Goal: Task Accomplishment & Management: Manage account settings

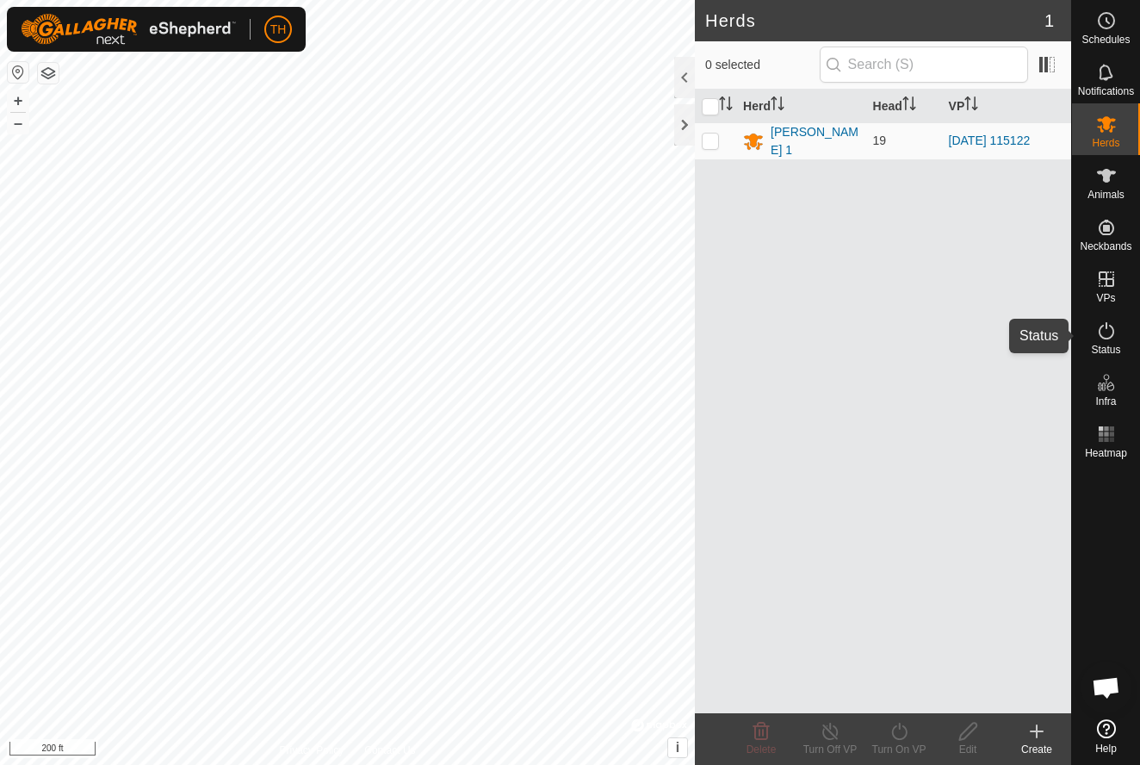
click at [1110, 333] on icon at bounding box center [1106, 330] width 21 height 21
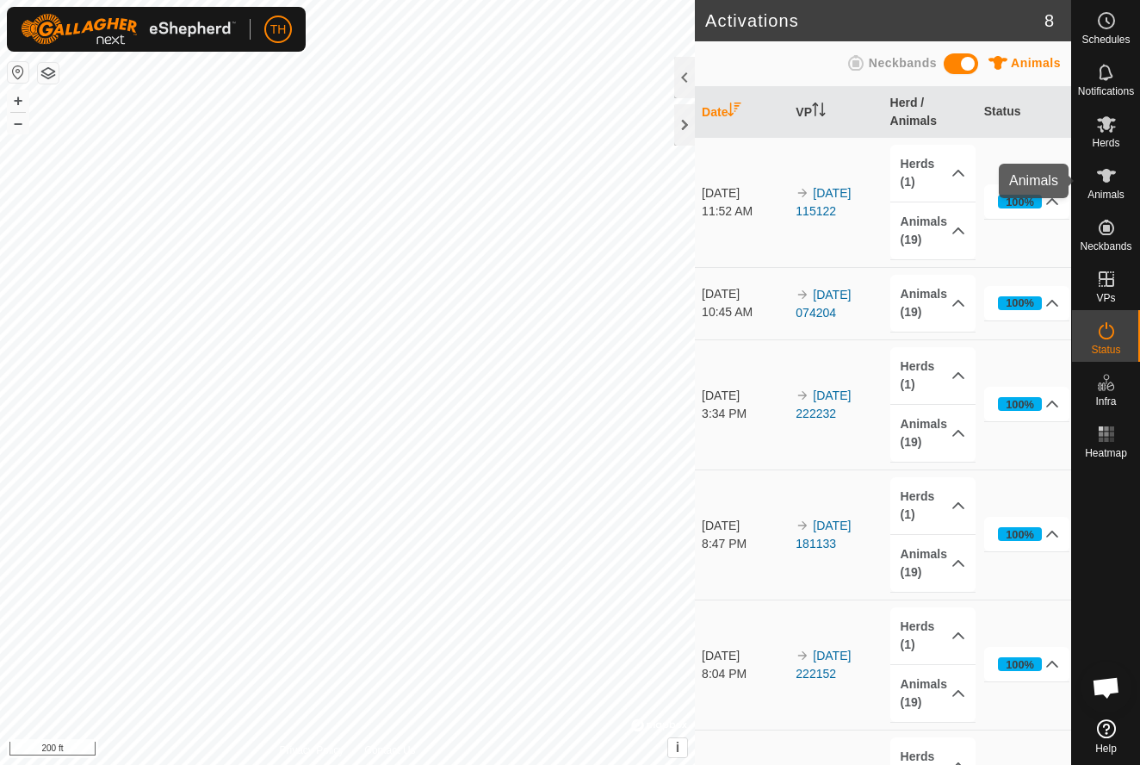
click at [1107, 172] on icon at bounding box center [1106, 176] width 19 height 14
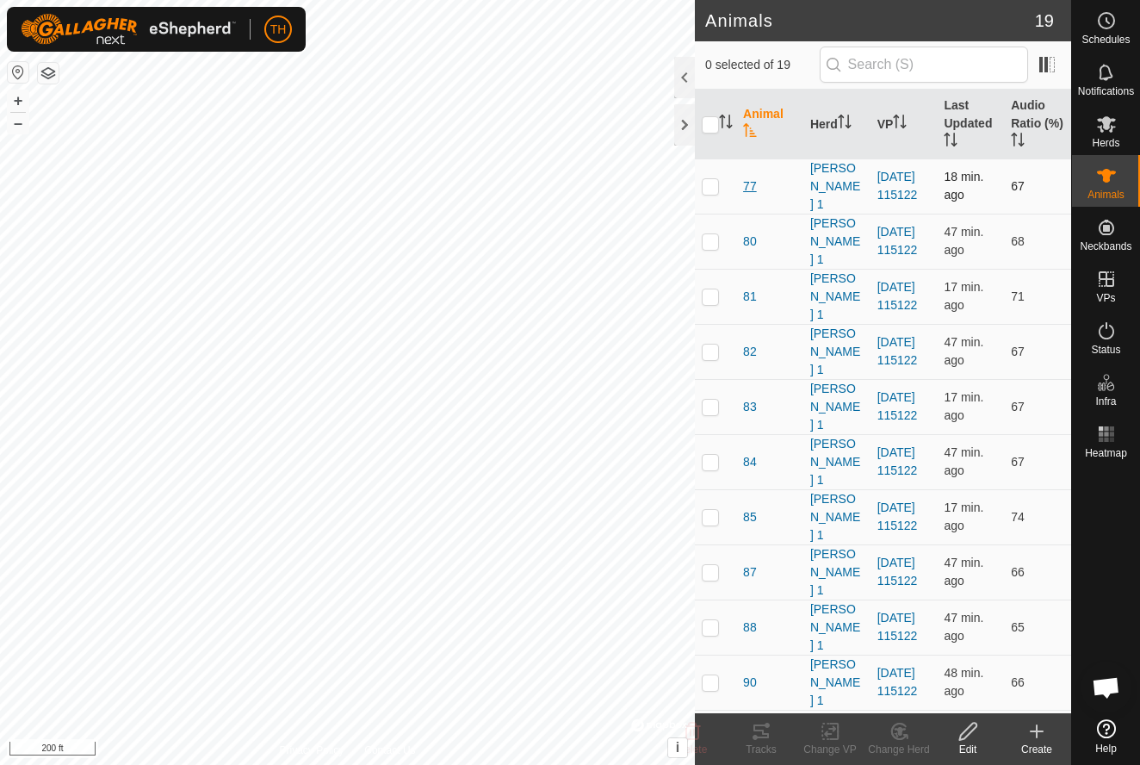
click at [748, 183] on span "77" at bounding box center [750, 186] width 14 height 18
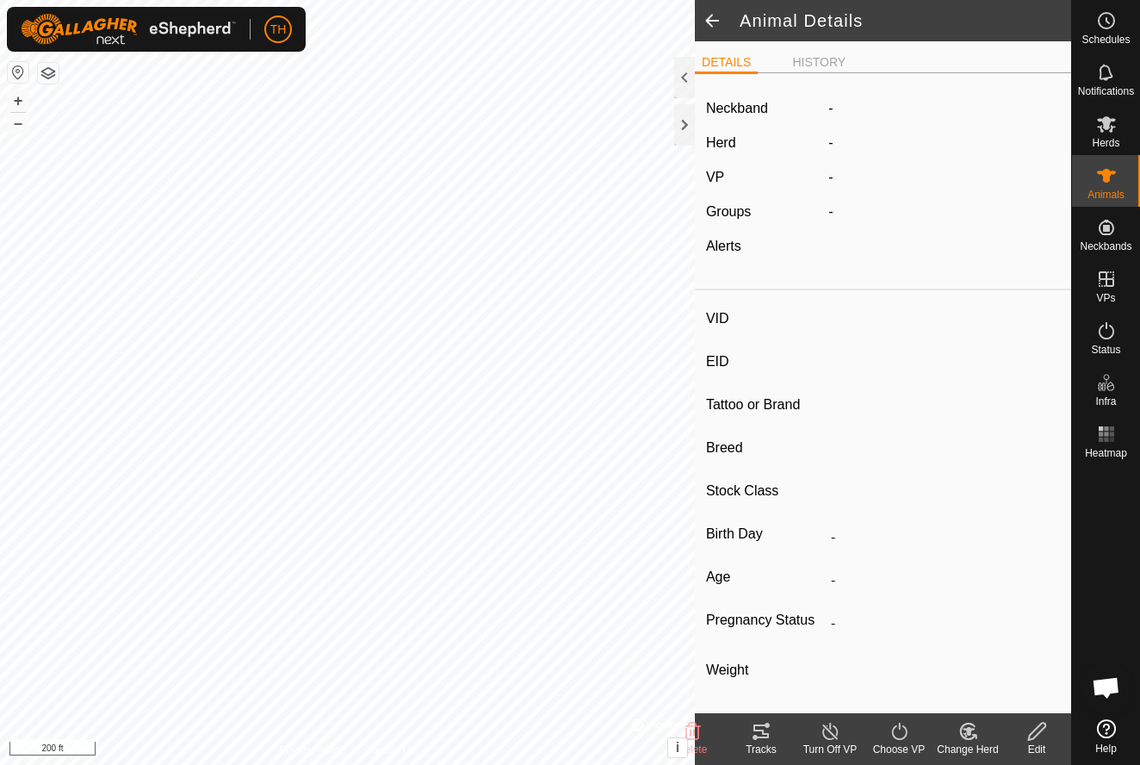
type input "77"
type input "-"
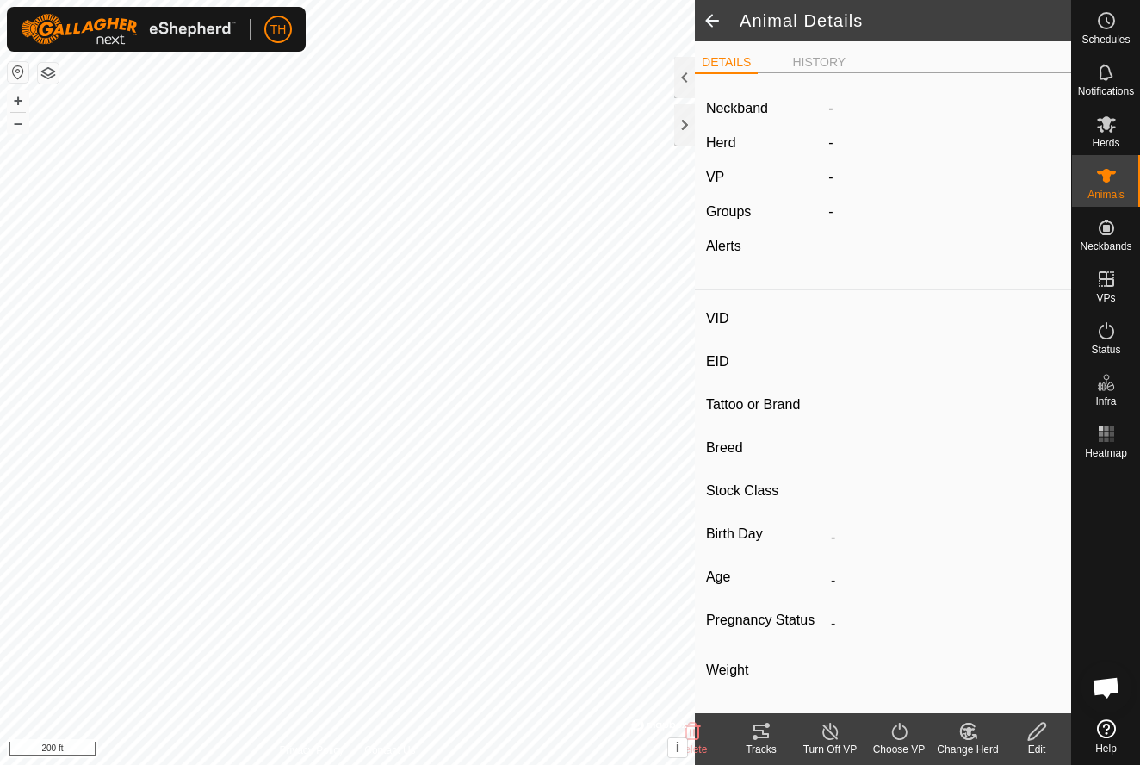
type input "0 kg"
type input "-"
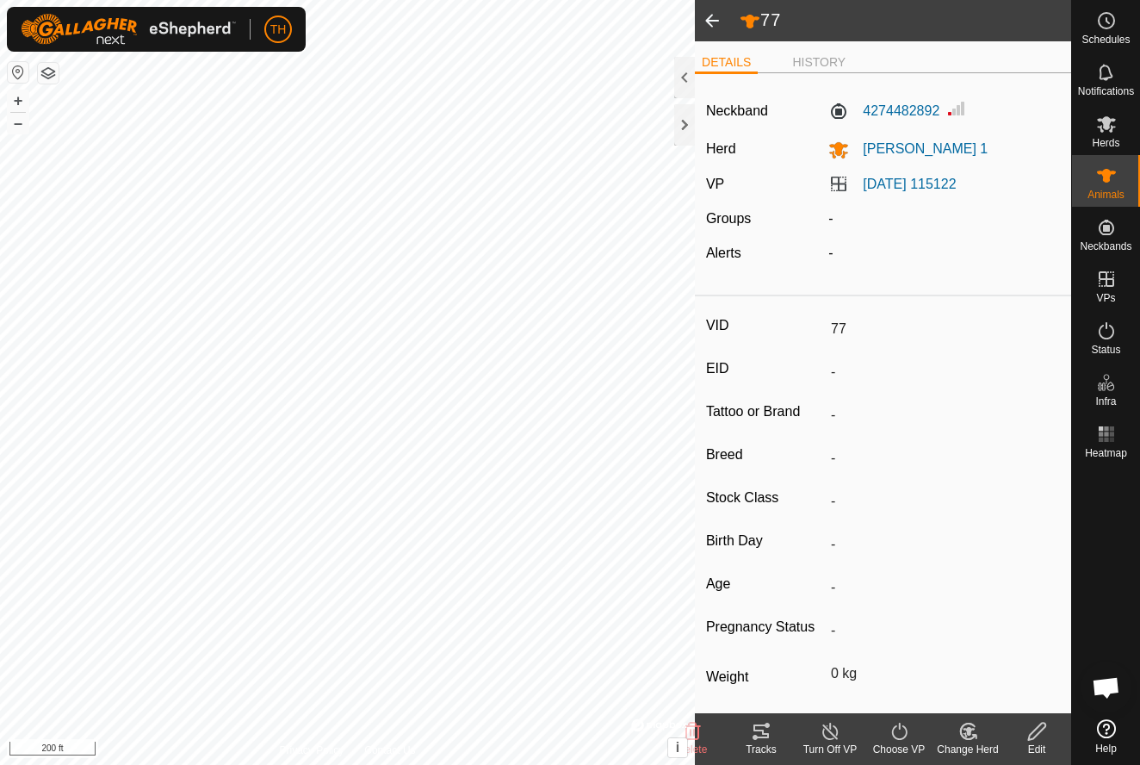
click at [761, 732] on icon at bounding box center [761, 731] width 21 height 21
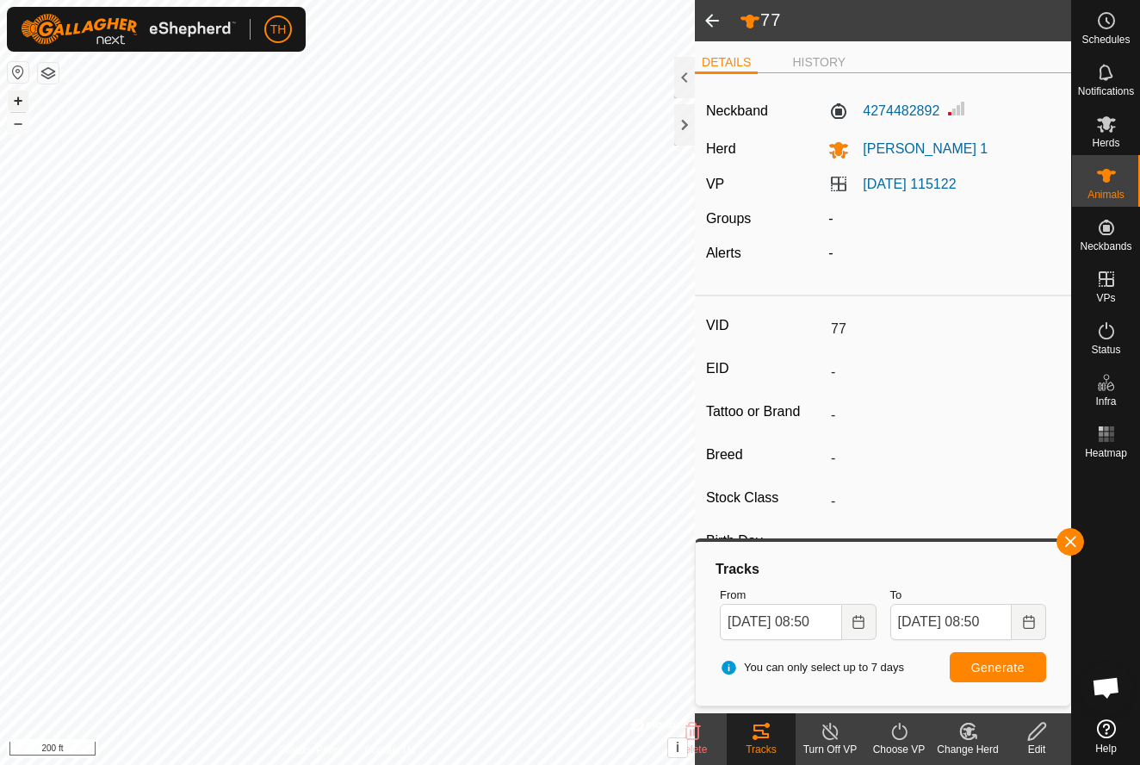
click at [22, 102] on button "+" at bounding box center [18, 100] width 21 height 21
click at [15, 128] on button "–" at bounding box center [18, 123] width 21 height 21
click at [21, 100] on button "+" at bounding box center [18, 100] width 21 height 21
click at [10, 97] on button "+" at bounding box center [18, 100] width 21 height 21
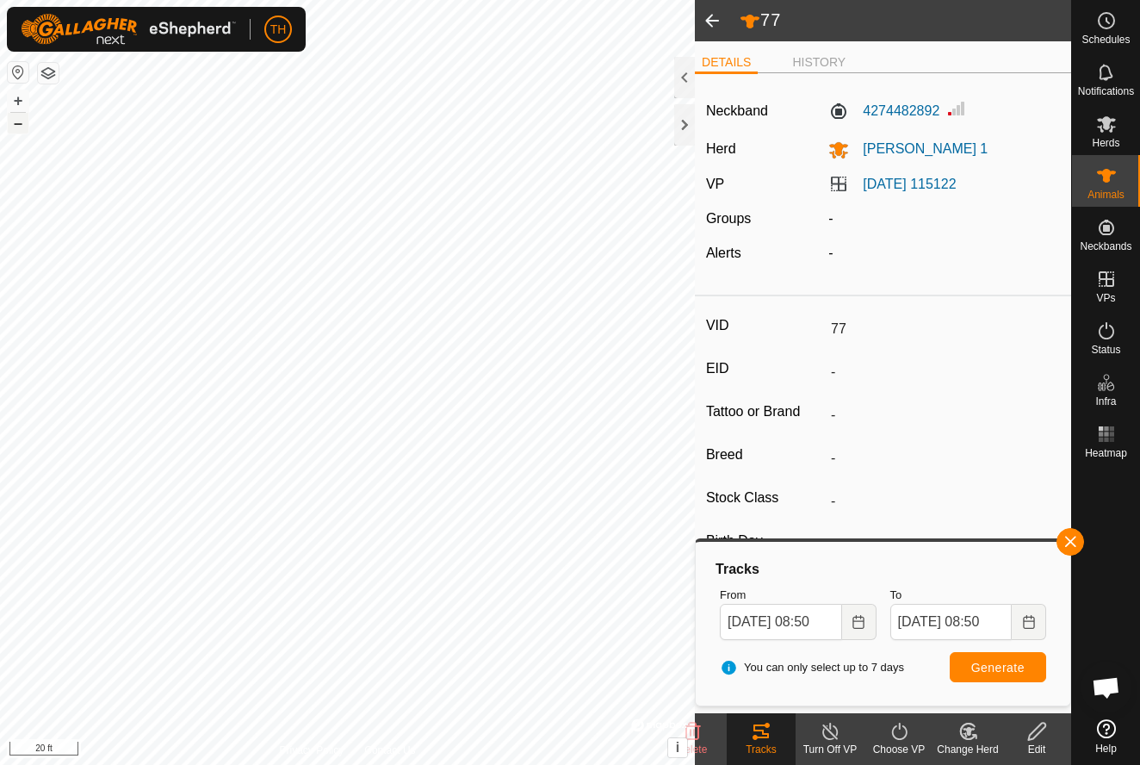
click at [16, 121] on button "–" at bounding box center [18, 123] width 21 height 21
click at [19, 125] on button "–" at bounding box center [18, 123] width 21 height 21
click at [683, 74] on div at bounding box center [684, 77] width 21 height 41
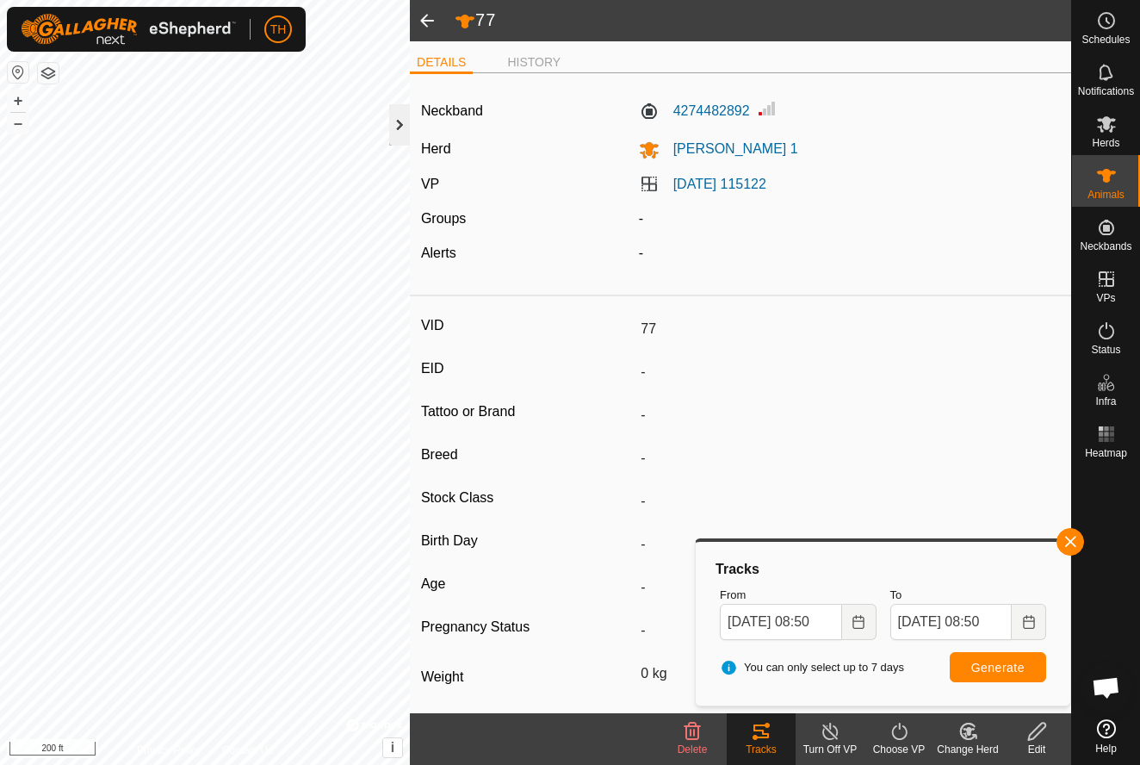
click at [400, 126] on div at bounding box center [399, 124] width 21 height 41
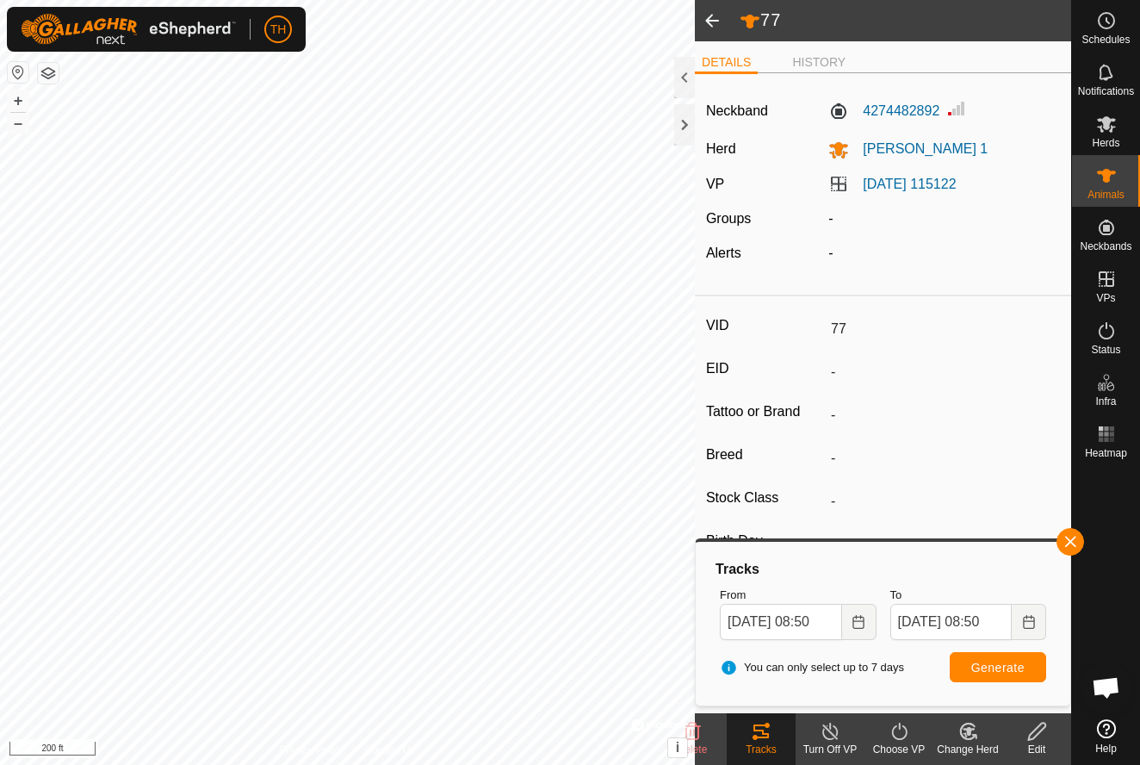
click at [712, 24] on span at bounding box center [712, 20] width 34 height 41
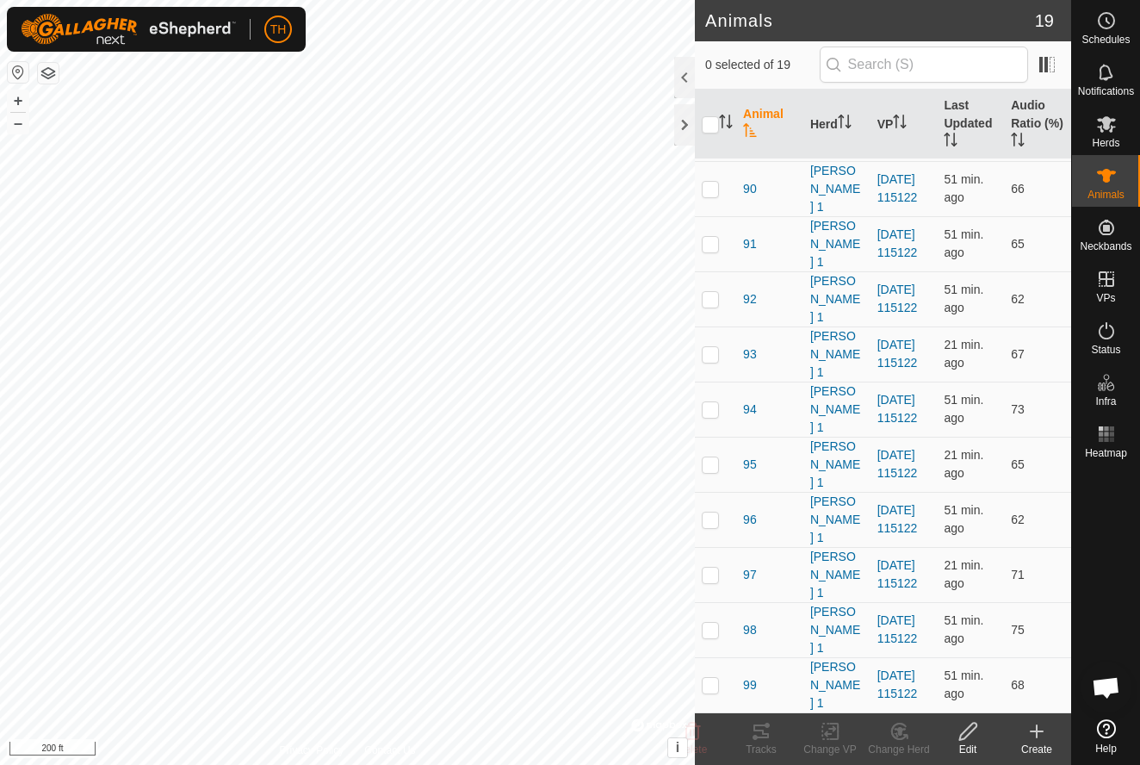
scroll to position [493, 0]
click at [746, 465] on span "95" at bounding box center [750, 465] width 14 height 18
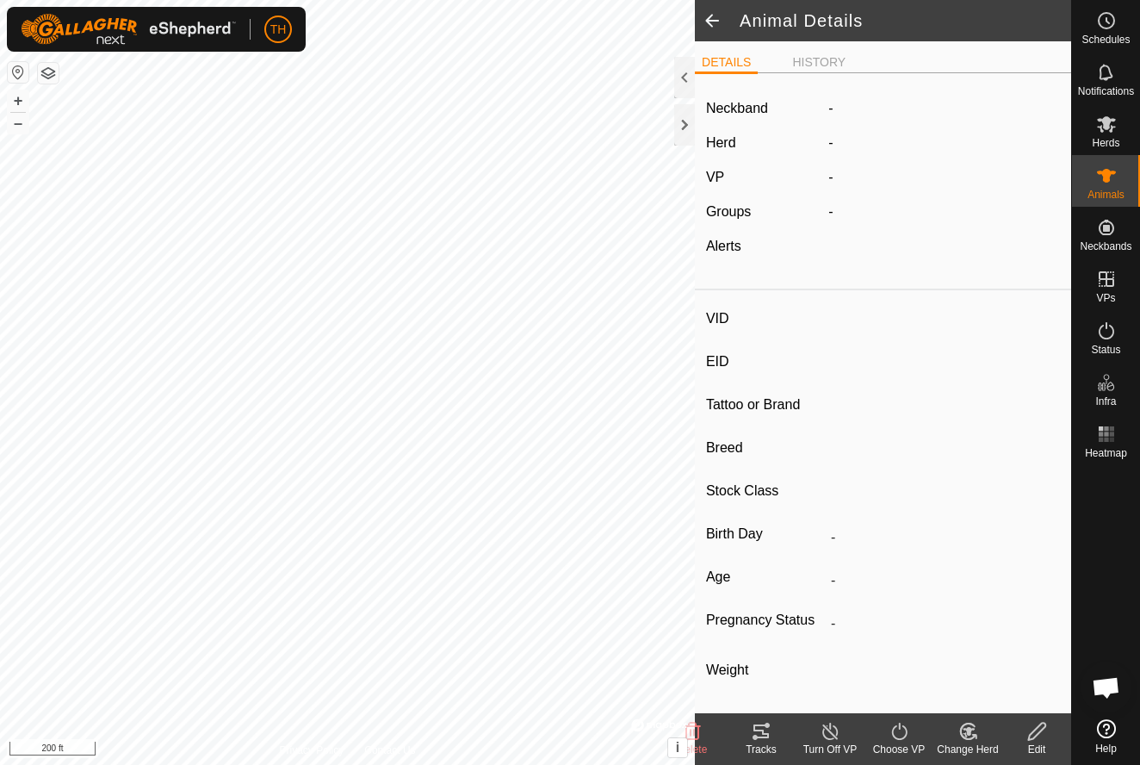
type input "95"
type input "-"
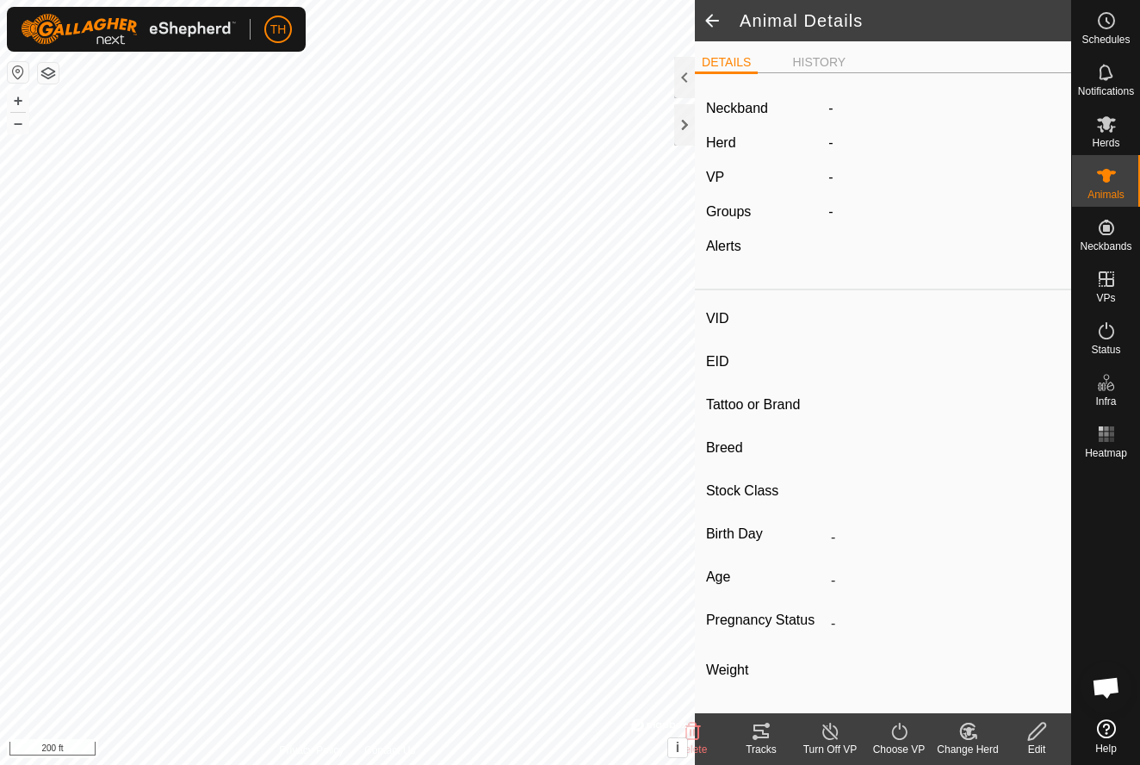
type input "0 kg"
type input "-"
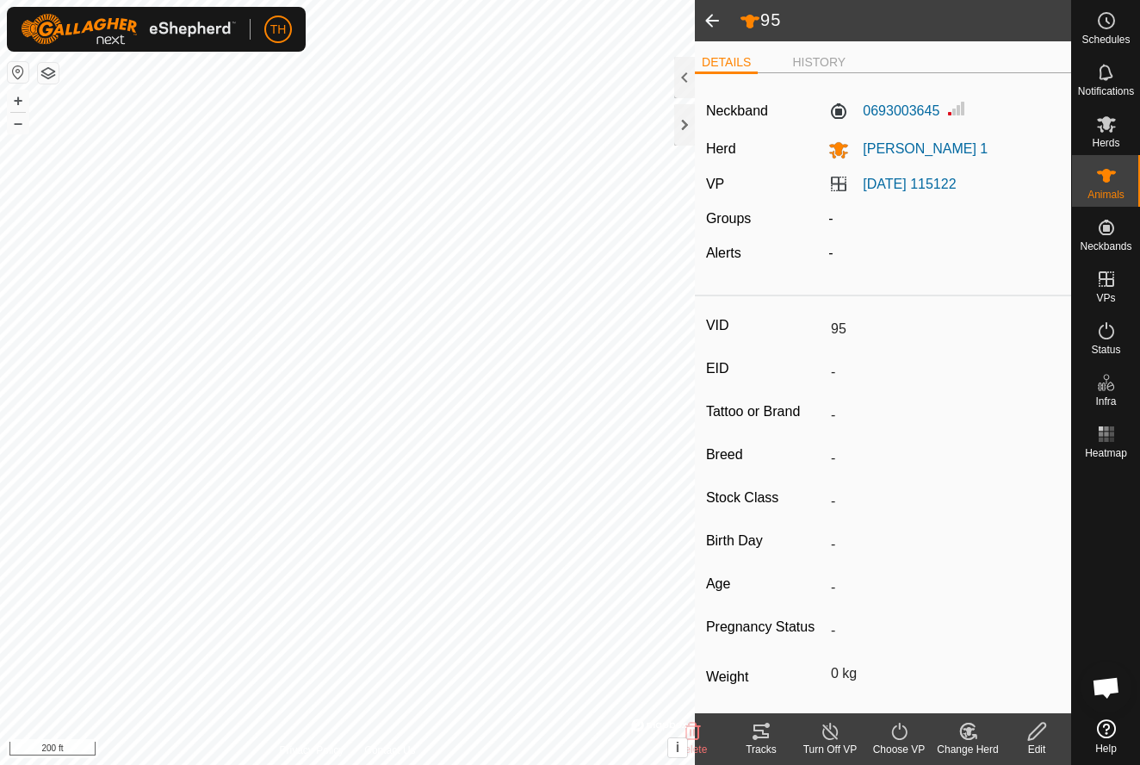
click at [761, 733] on icon at bounding box center [761, 731] width 21 height 21
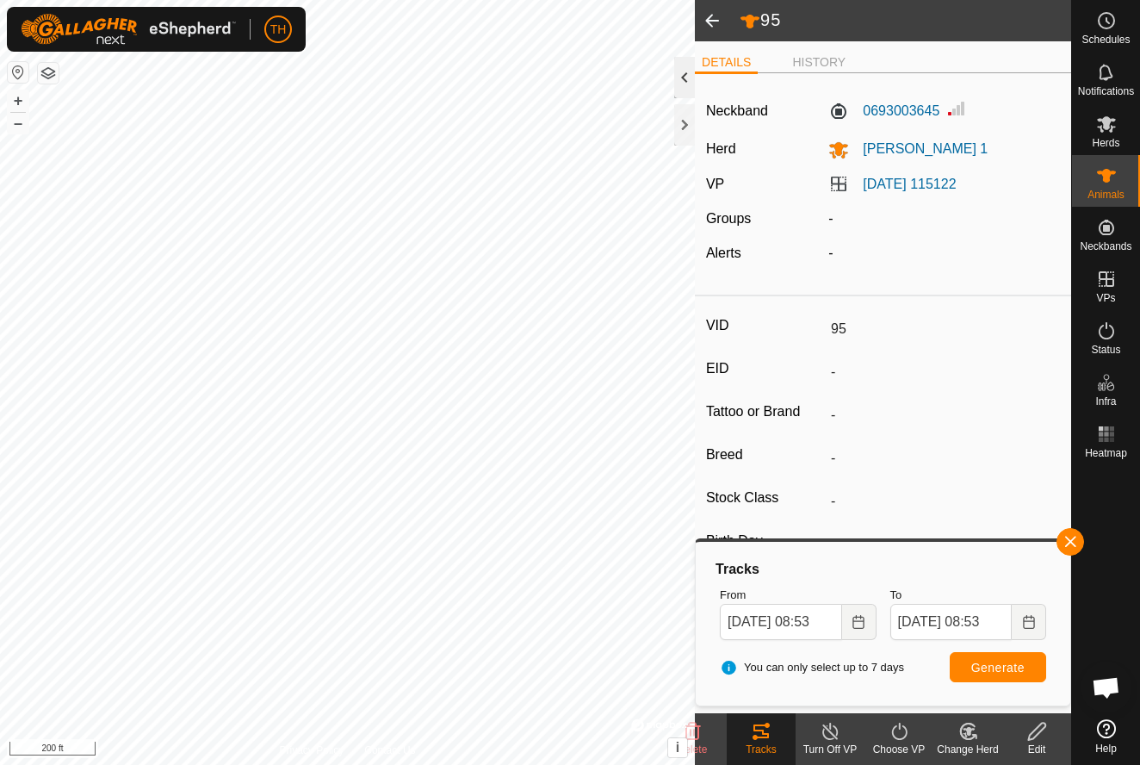
click at [685, 78] on div at bounding box center [684, 77] width 21 height 41
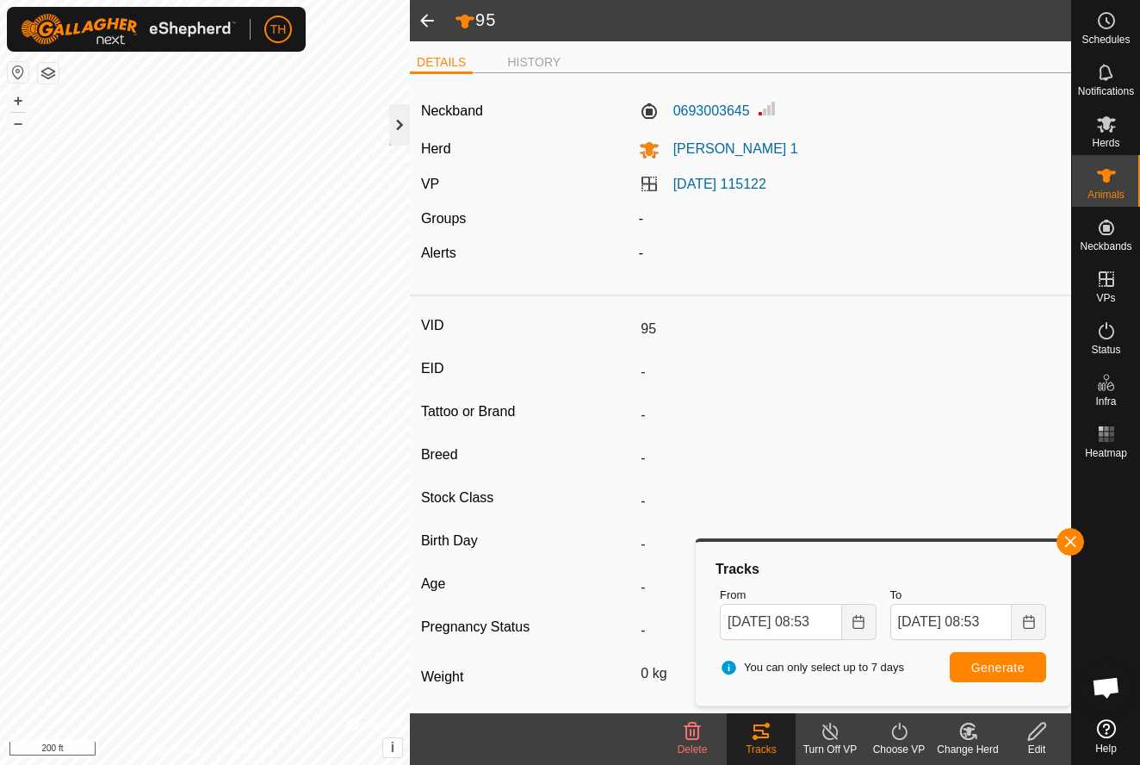
click at [399, 125] on div at bounding box center [399, 124] width 21 height 41
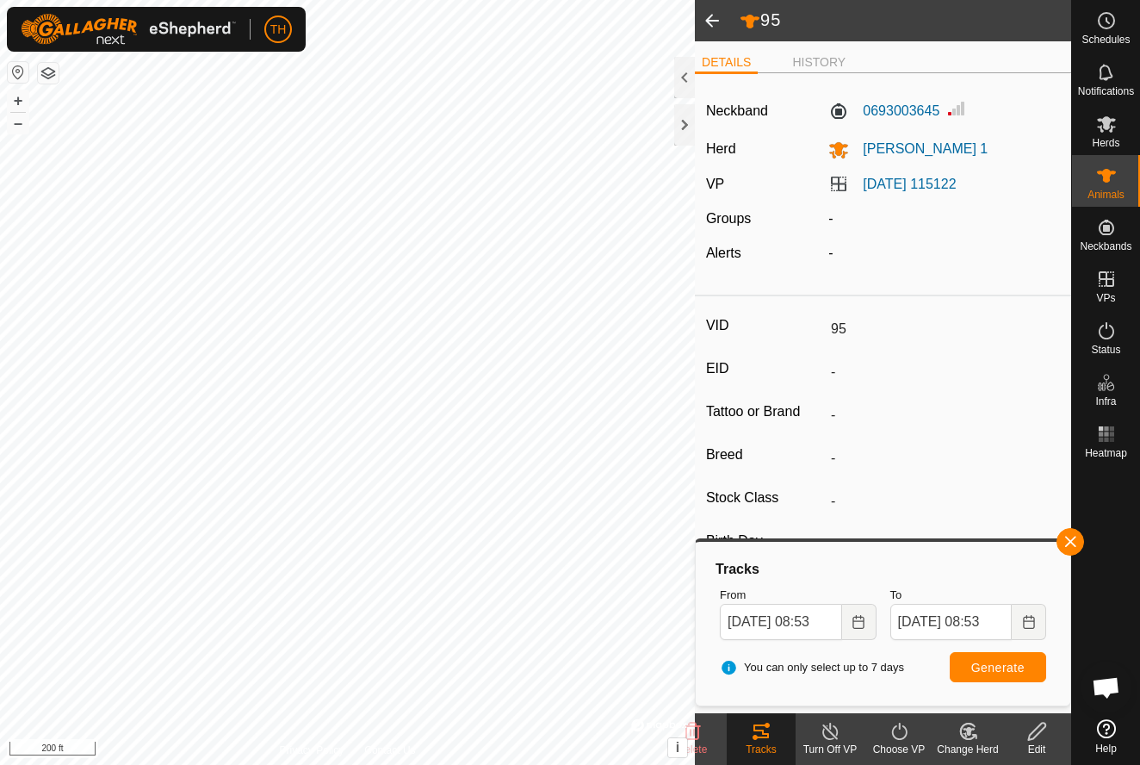
click at [719, 21] on span at bounding box center [712, 20] width 34 height 41
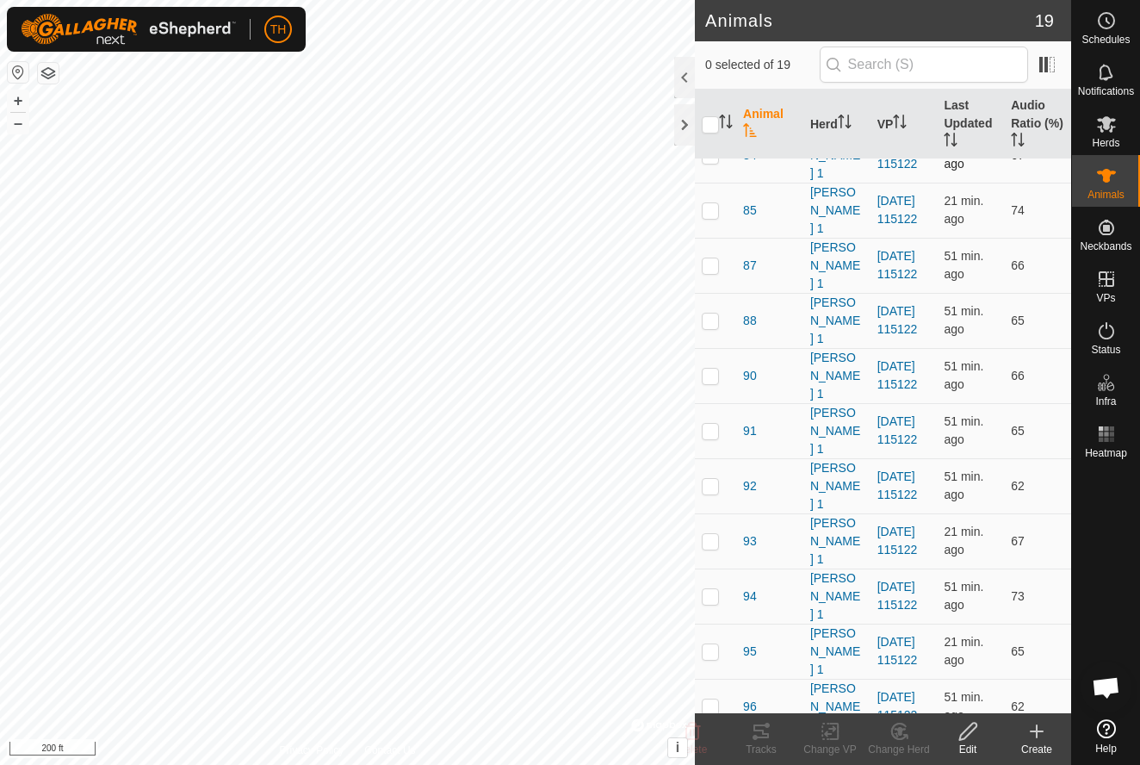
scroll to position [307, 0]
click at [751, 429] on span "91" at bounding box center [750, 430] width 14 height 18
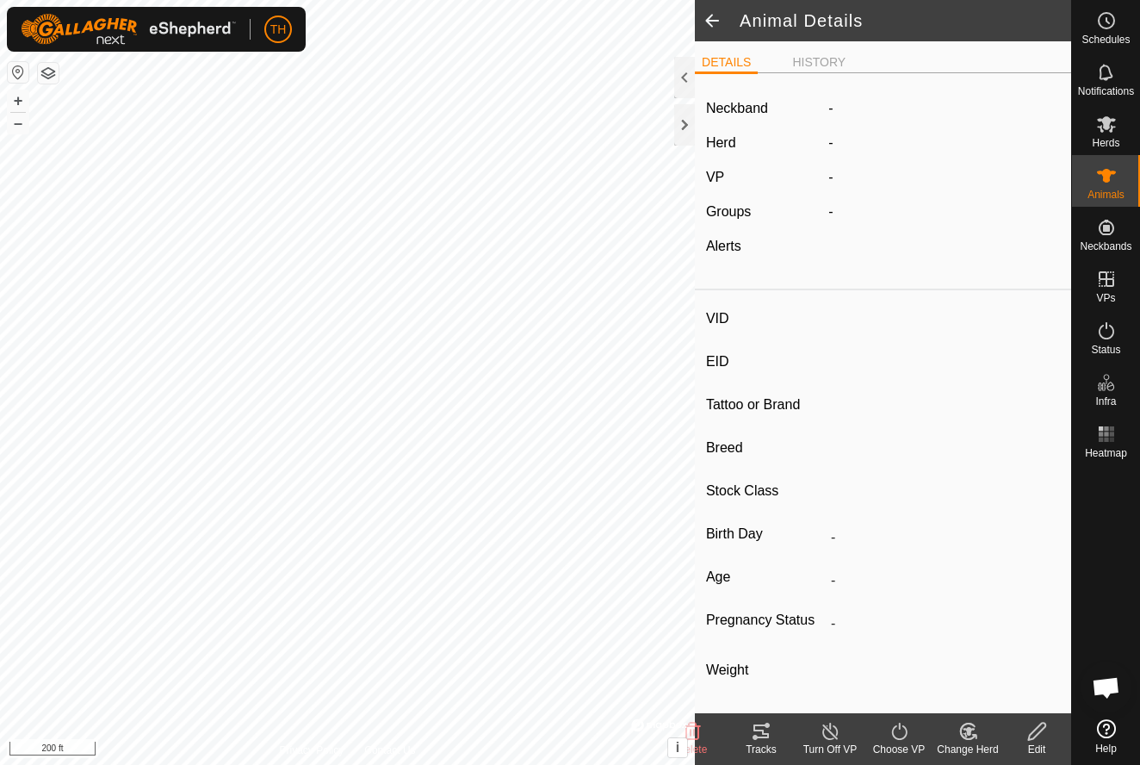
type input "91"
type input "-"
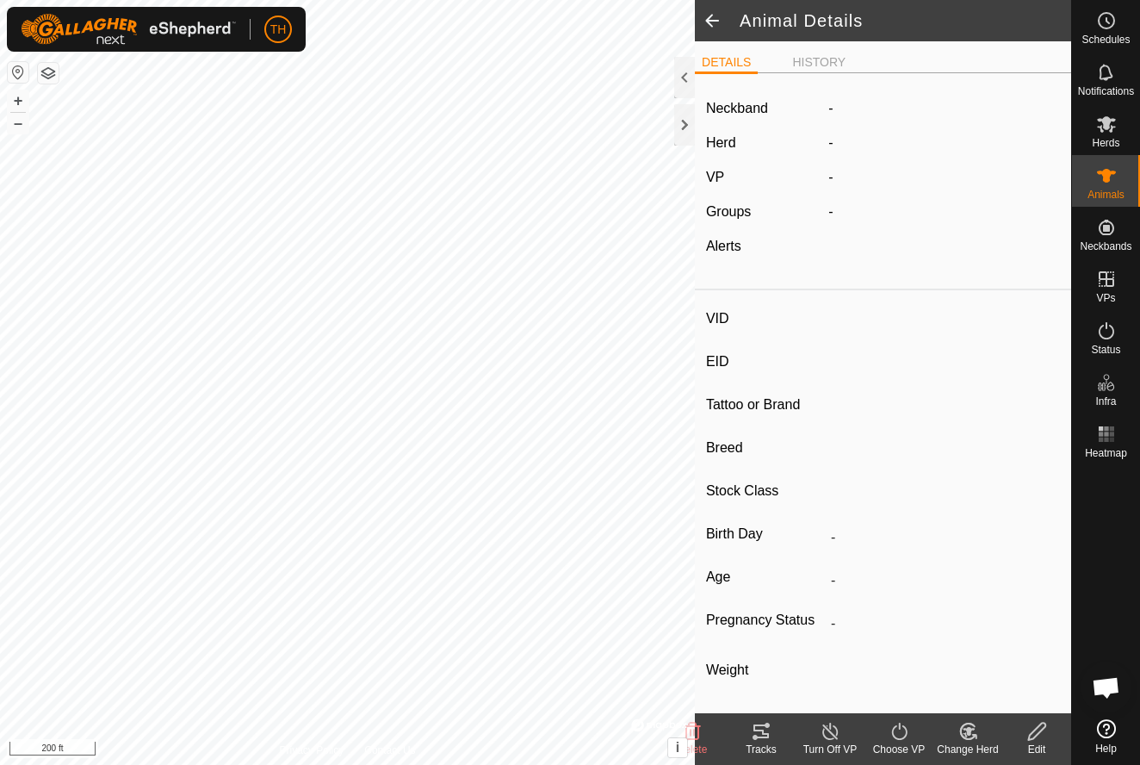
type input "0 kg"
type input "-"
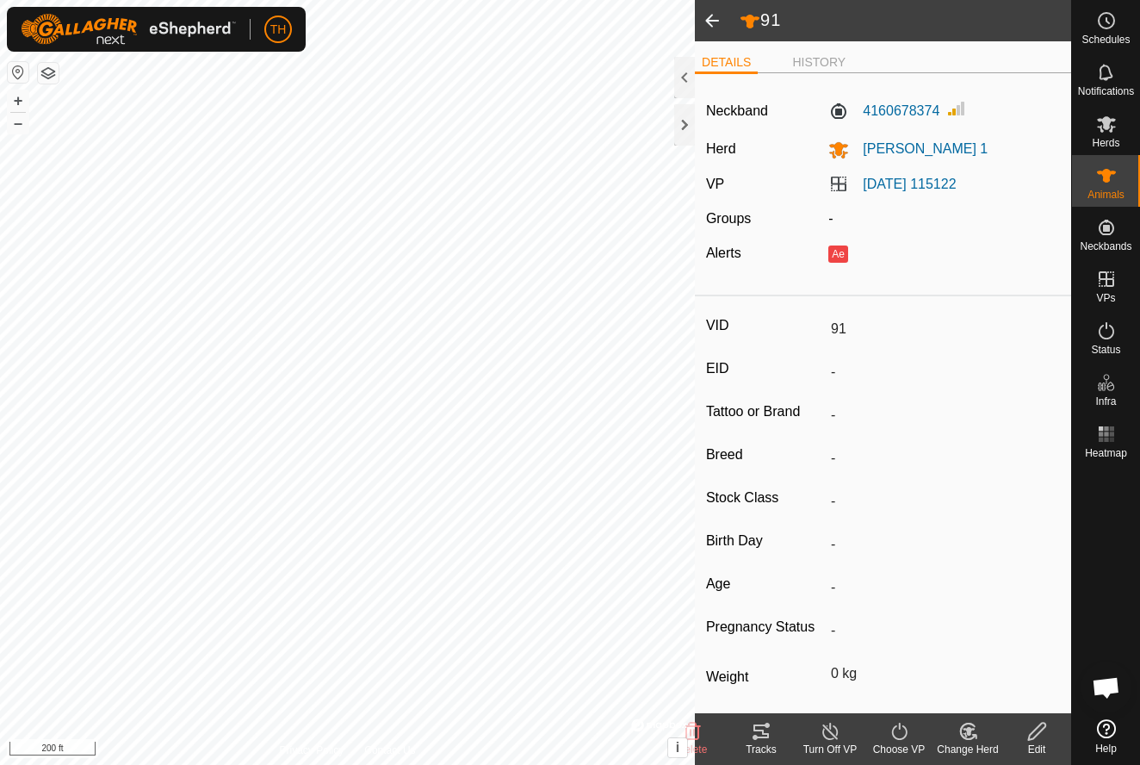
click at [761, 729] on icon at bounding box center [761, 731] width 16 height 14
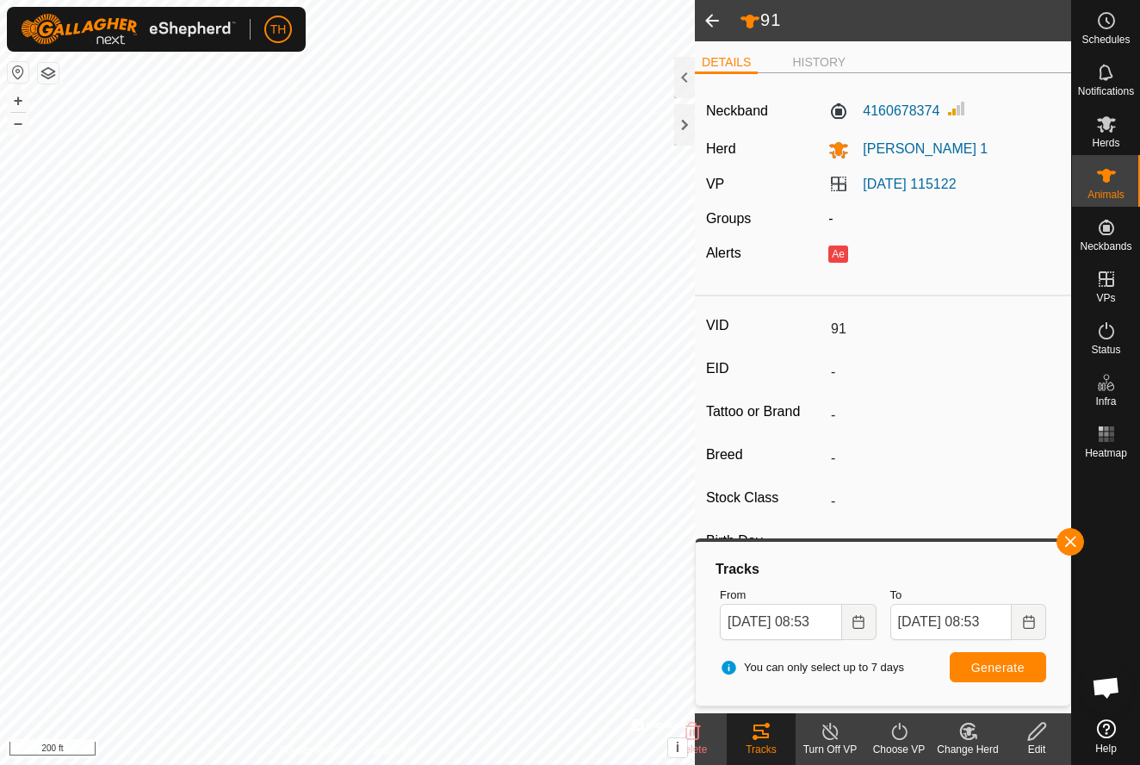
click at [716, 22] on span at bounding box center [712, 20] width 34 height 41
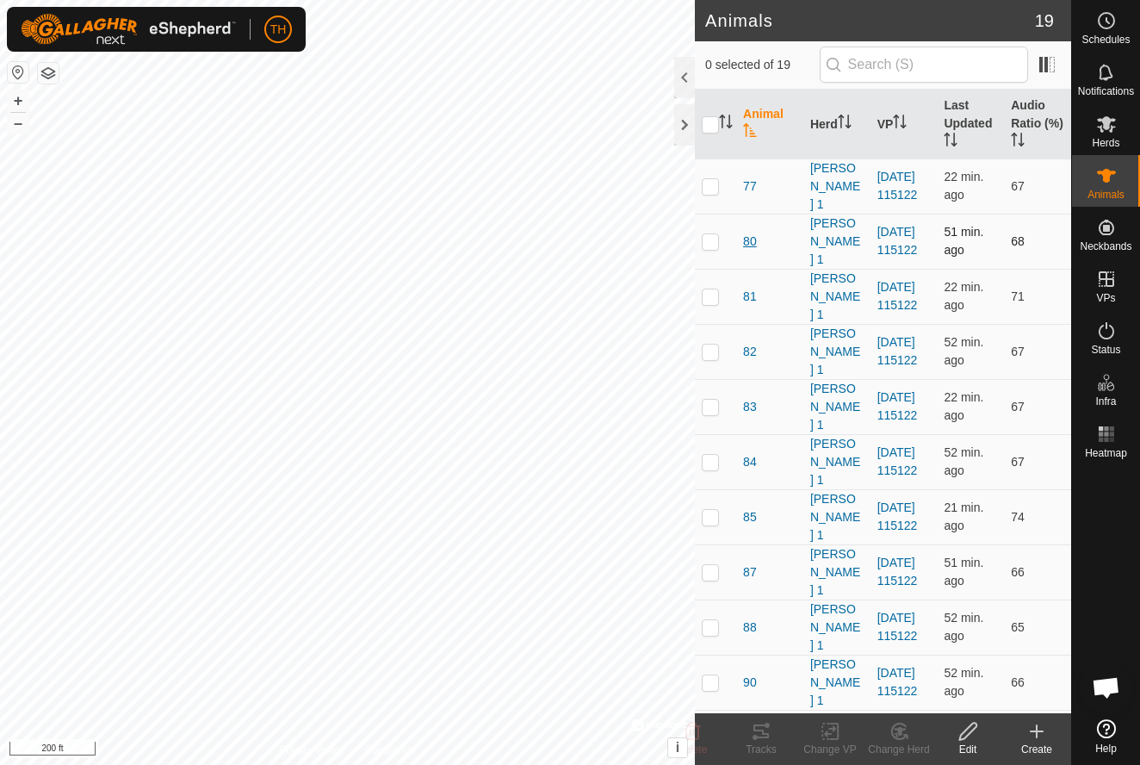
click at [749, 239] on span "80" at bounding box center [750, 242] width 14 height 18
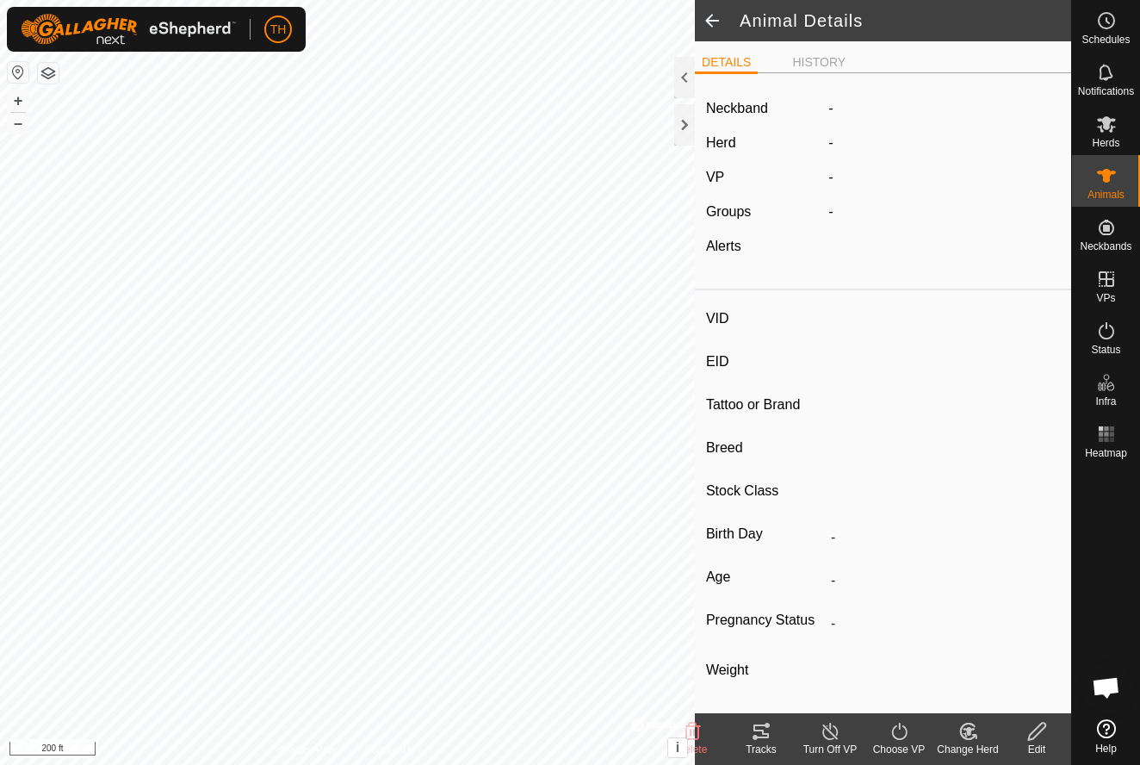
type input "80"
type input "-"
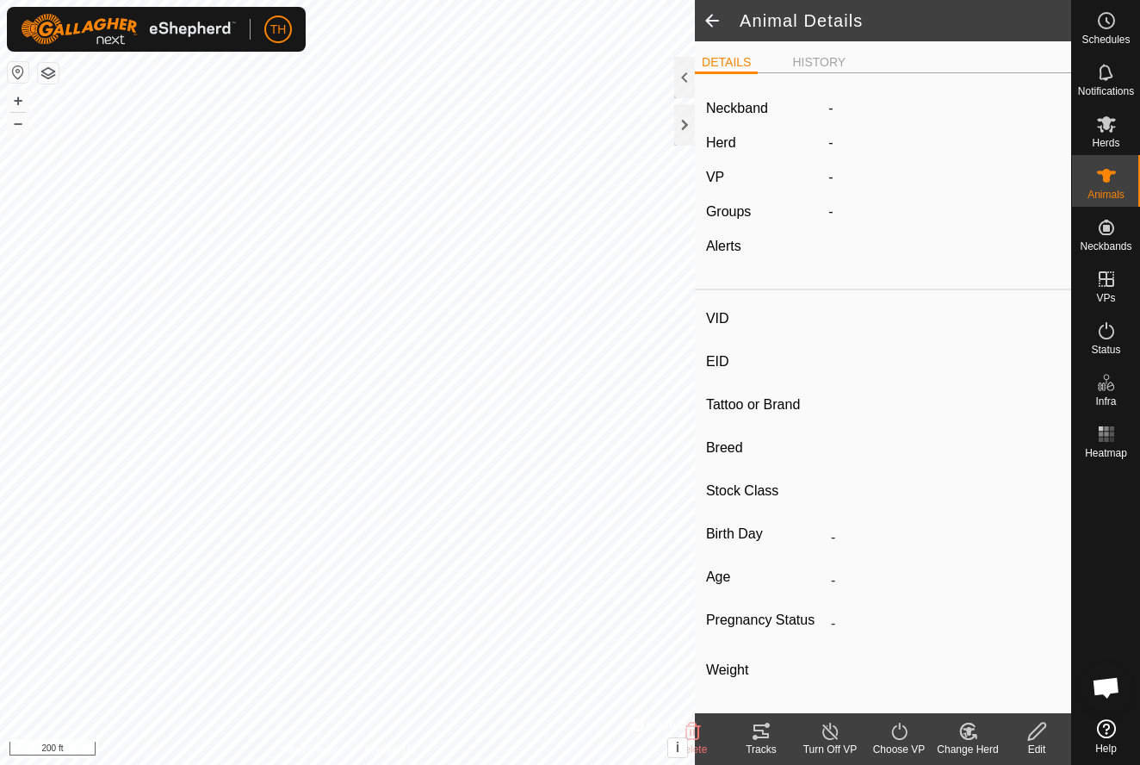
type input "0 kg"
type input "-"
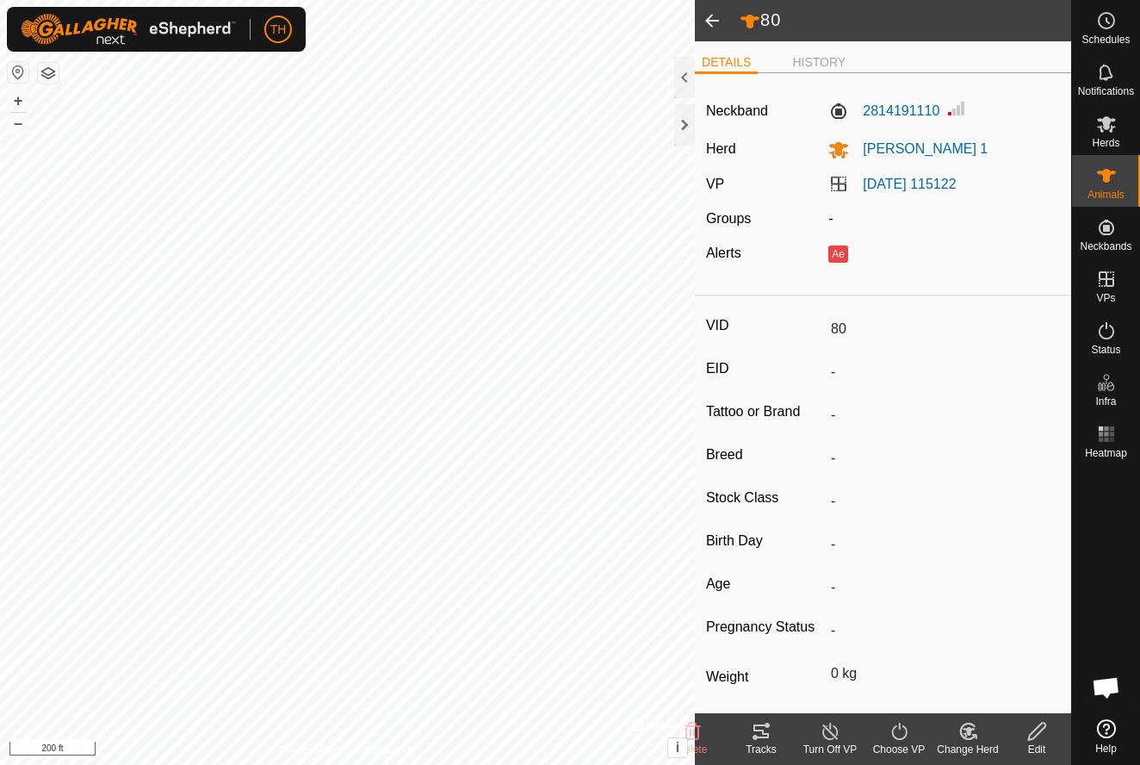
click at [757, 744] on div "Tracks" at bounding box center [761, 749] width 69 height 16
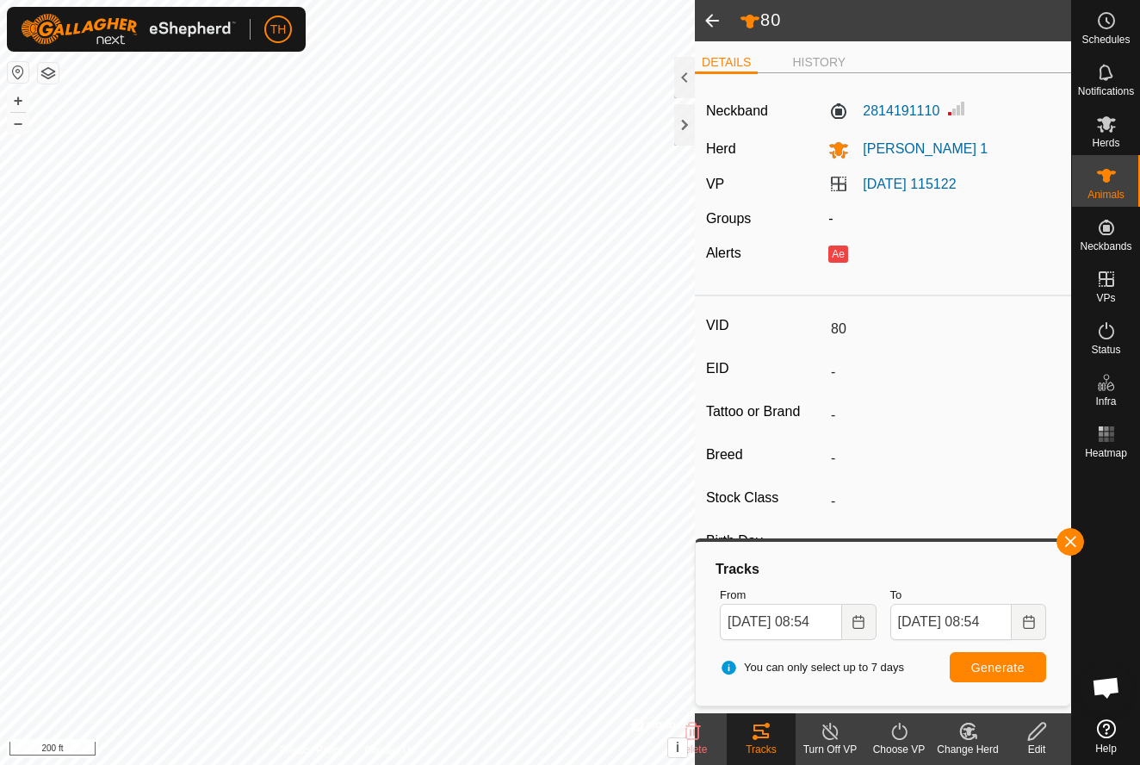
click at [712, 25] on span at bounding box center [712, 20] width 34 height 41
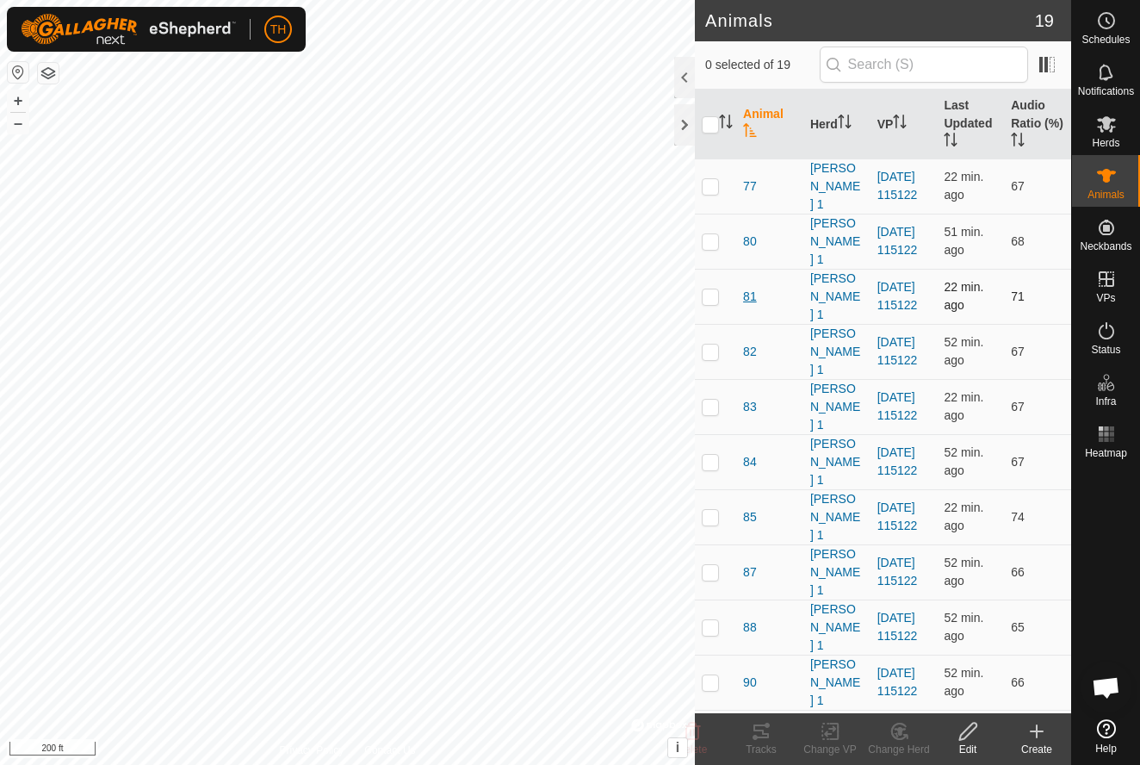
click at [751, 295] on span "81" at bounding box center [750, 297] width 14 height 18
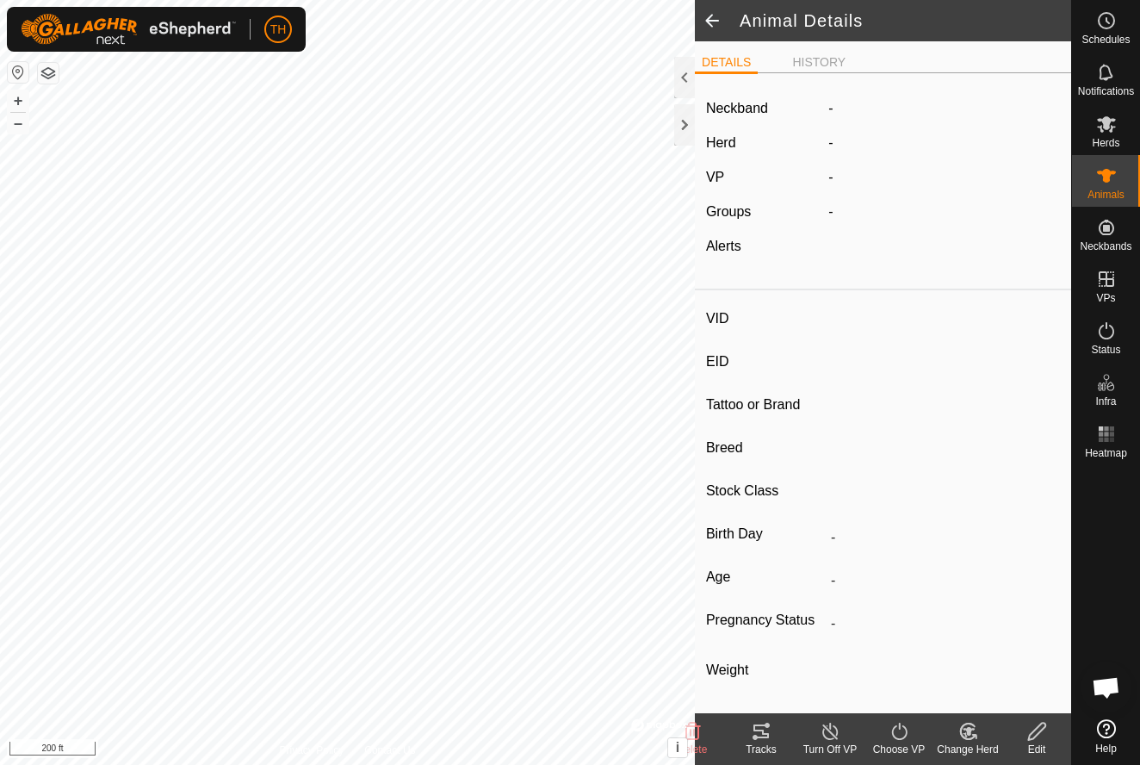
type input "81"
type input "-"
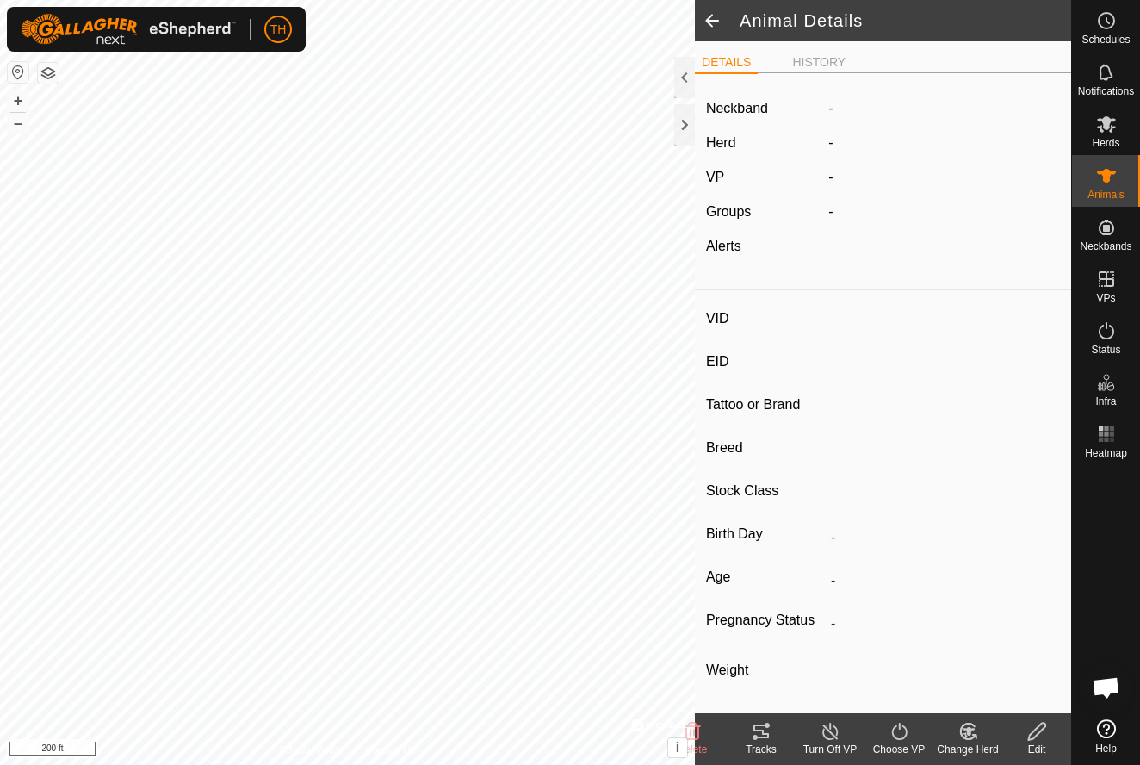
type input "0 kg"
type input "-"
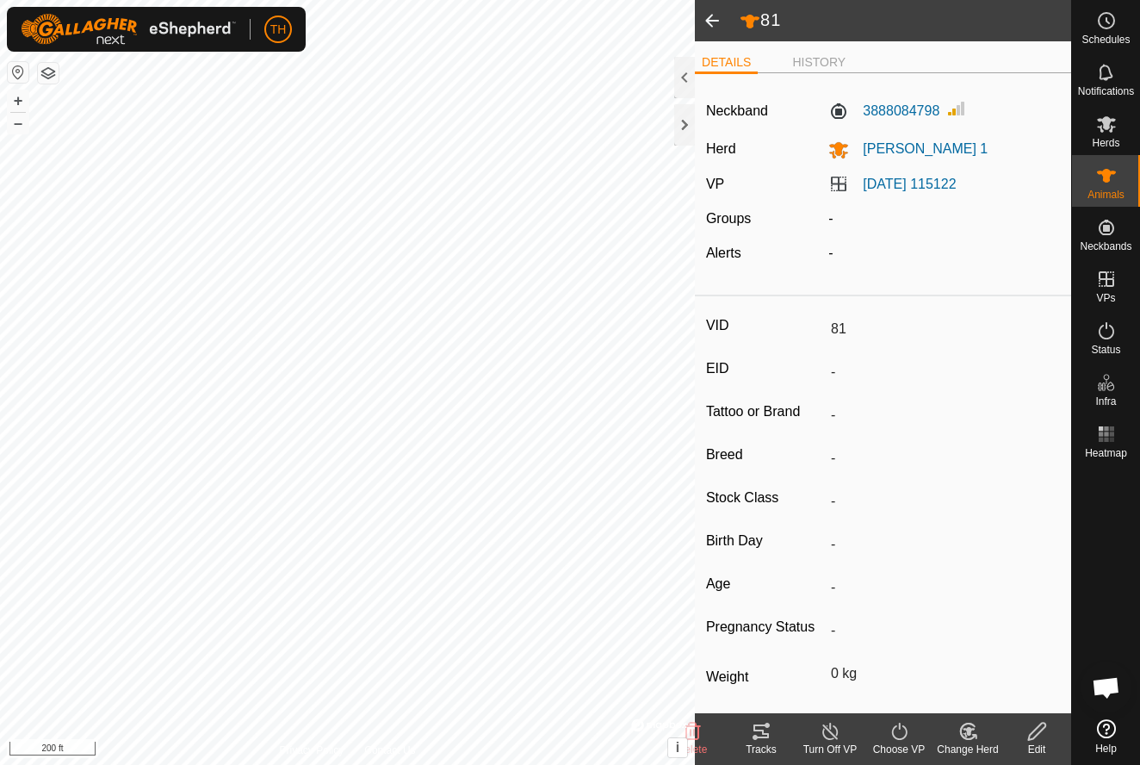
click at [758, 734] on icon at bounding box center [761, 731] width 21 height 21
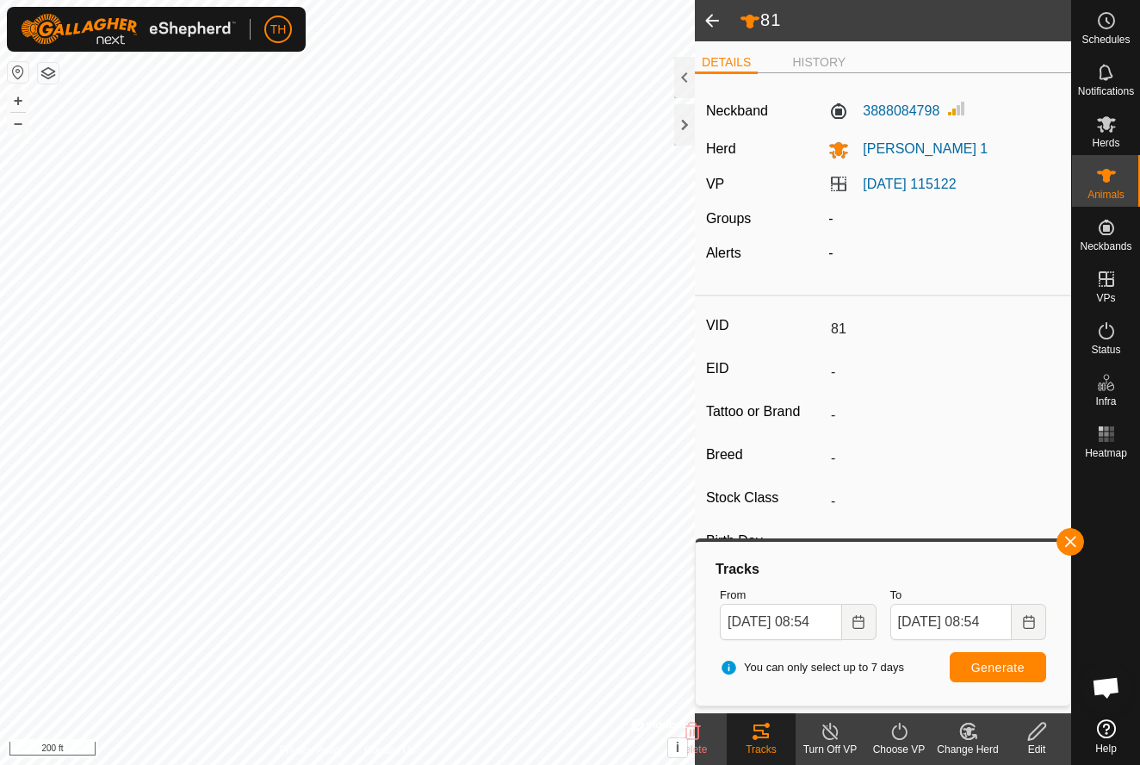
click at [713, 20] on span at bounding box center [712, 20] width 34 height 41
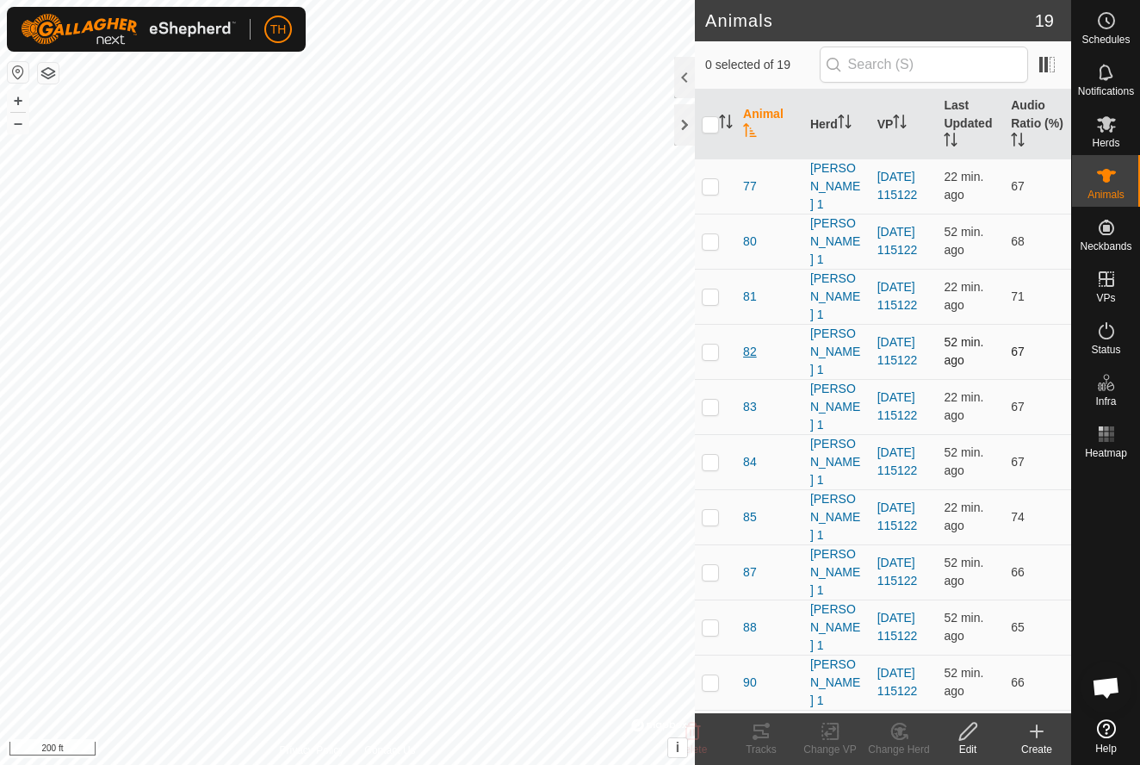
click at [750, 353] on span "82" at bounding box center [750, 352] width 14 height 18
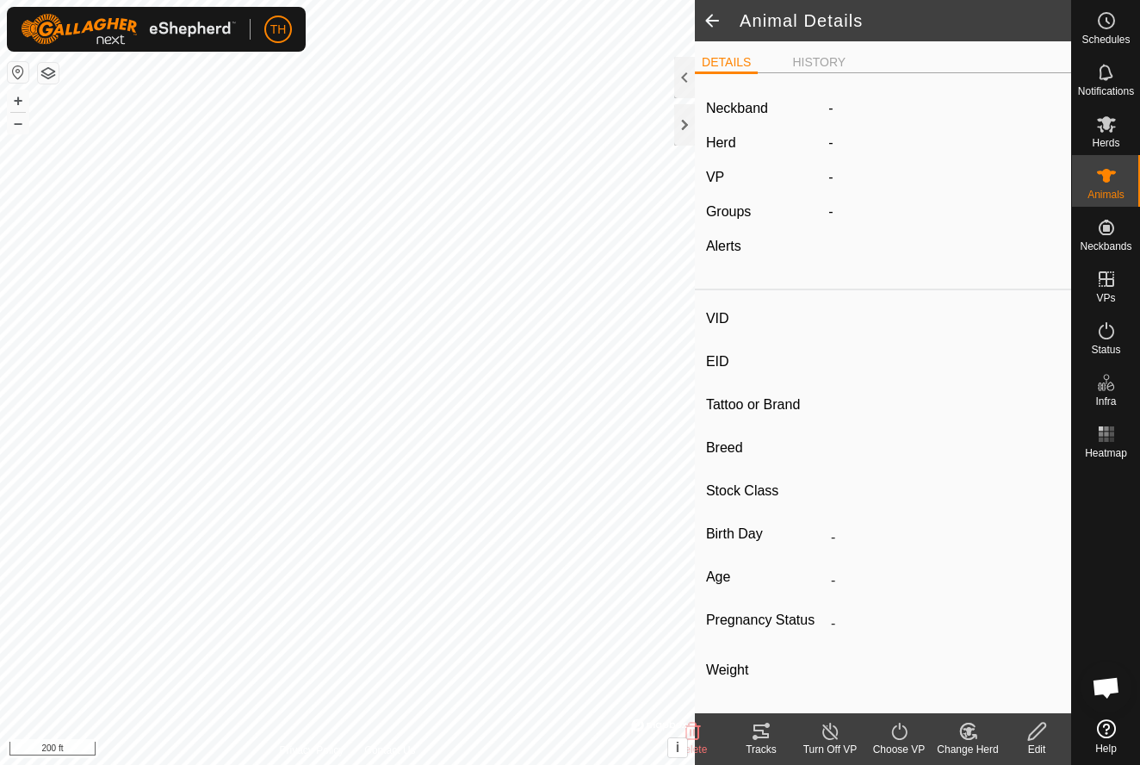
type input "82"
type input "-"
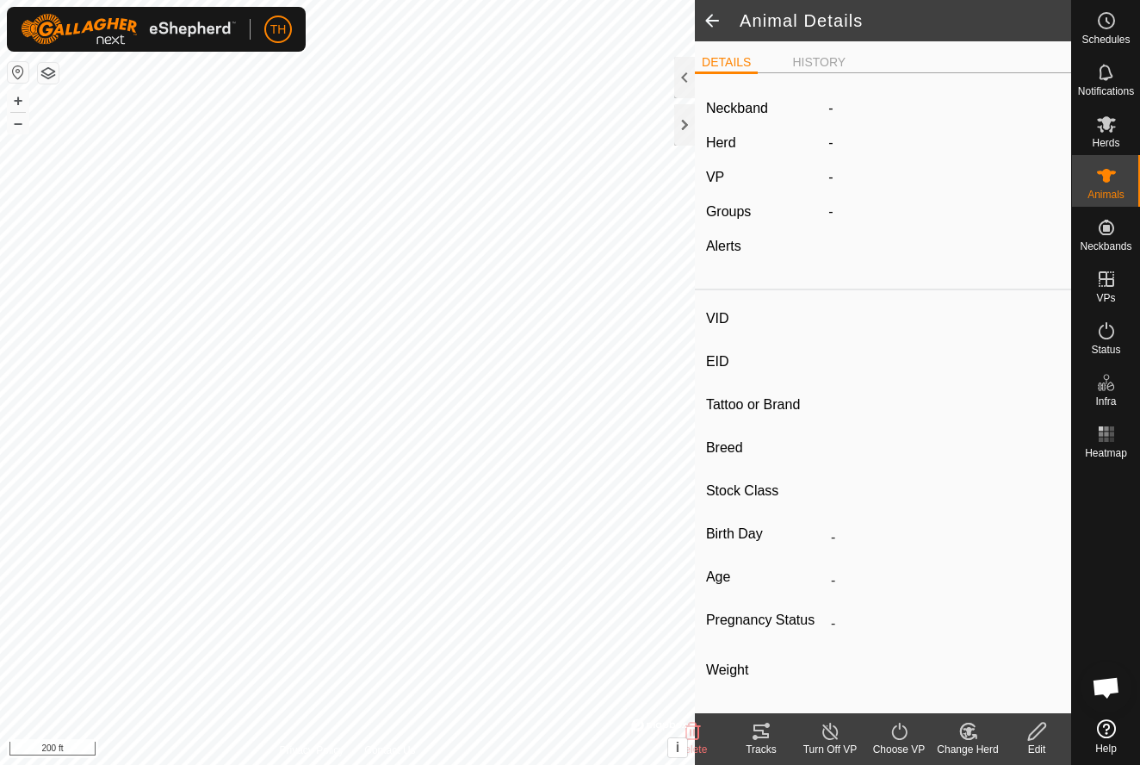
type input "0 kg"
type input "-"
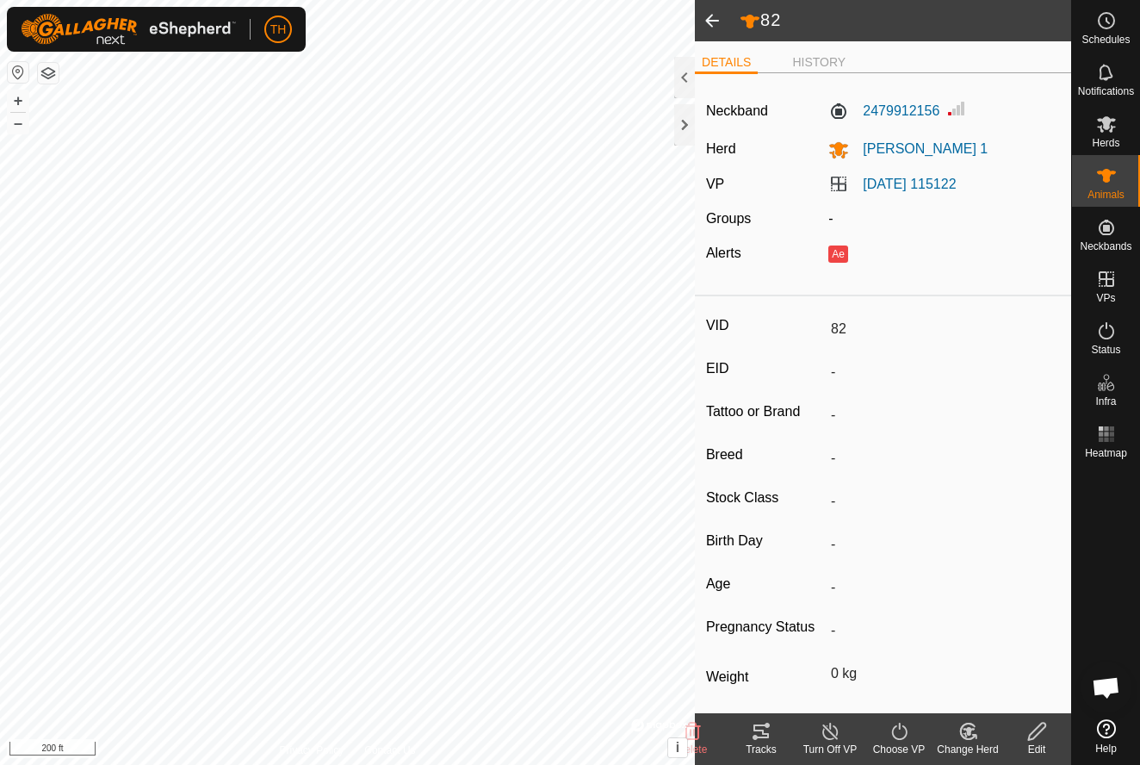
click at [762, 731] on icon at bounding box center [761, 731] width 16 height 14
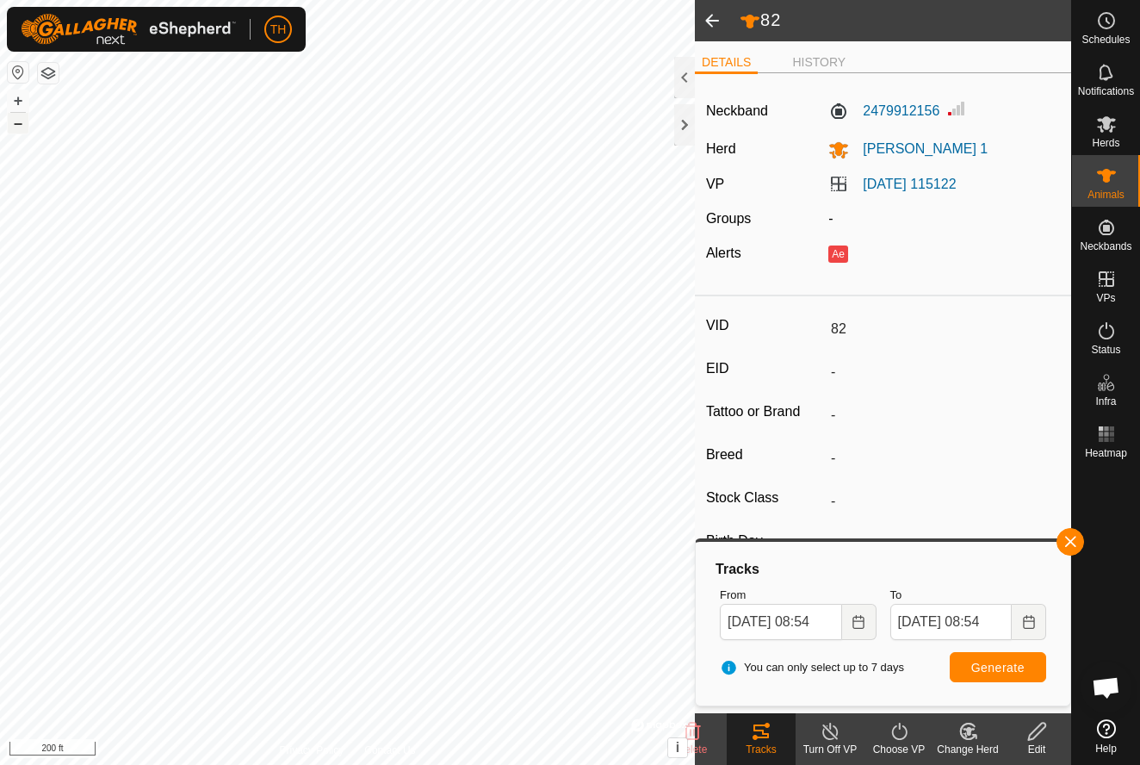
click at [19, 123] on button "–" at bounding box center [18, 123] width 21 height 21
click at [19, 102] on button "+" at bounding box center [18, 100] width 21 height 21
click at [17, 102] on button "+" at bounding box center [18, 100] width 21 height 21
click at [712, 22] on span at bounding box center [712, 20] width 34 height 41
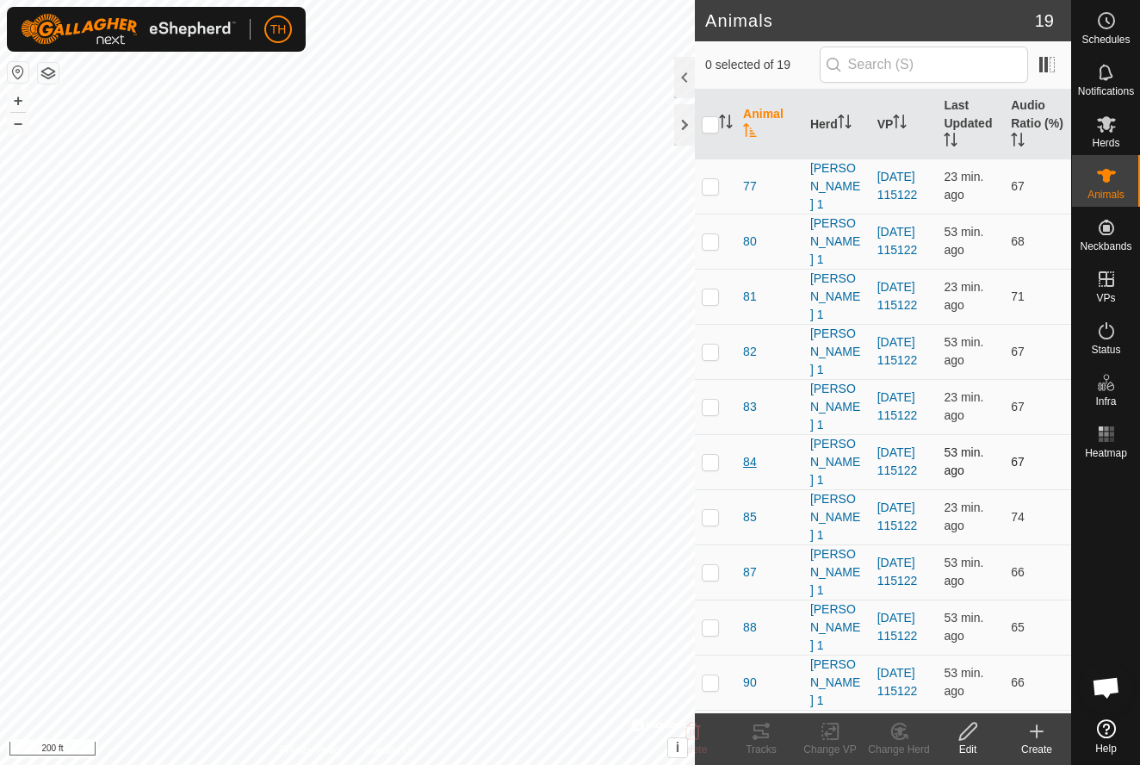
click at [749, 467] on span "84" at bounding box center [750, 462] width 14 height 18
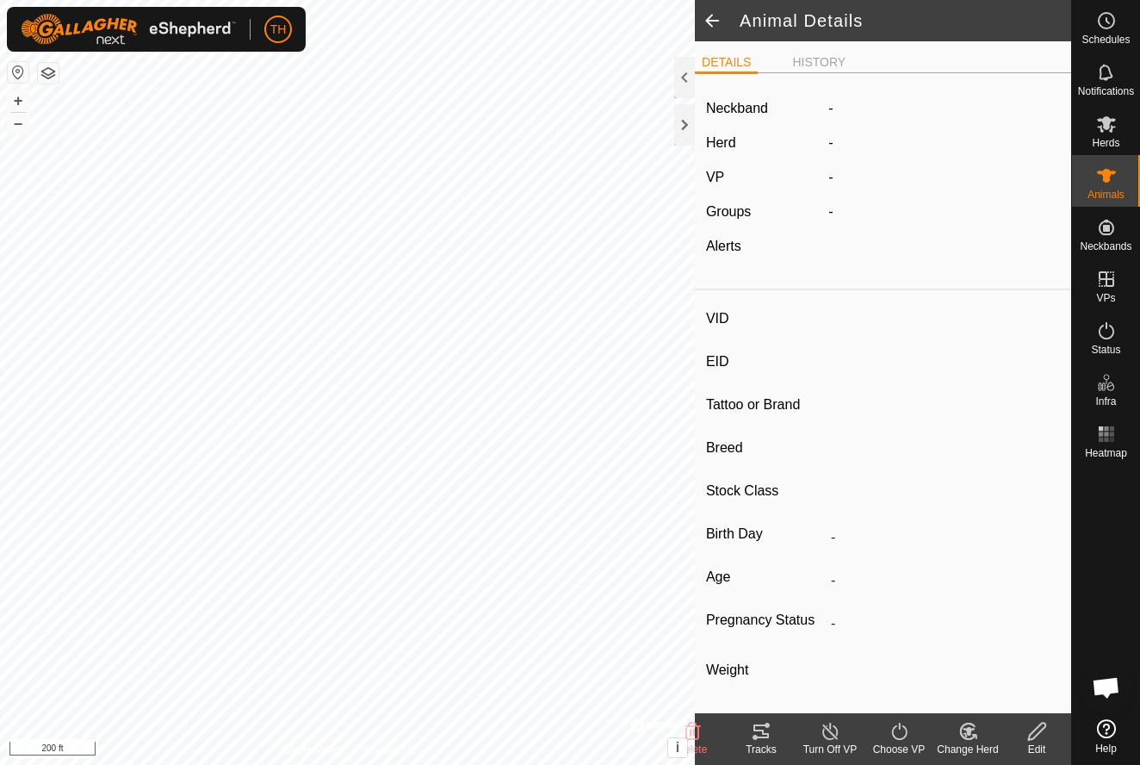
type input "84"
type input "-"
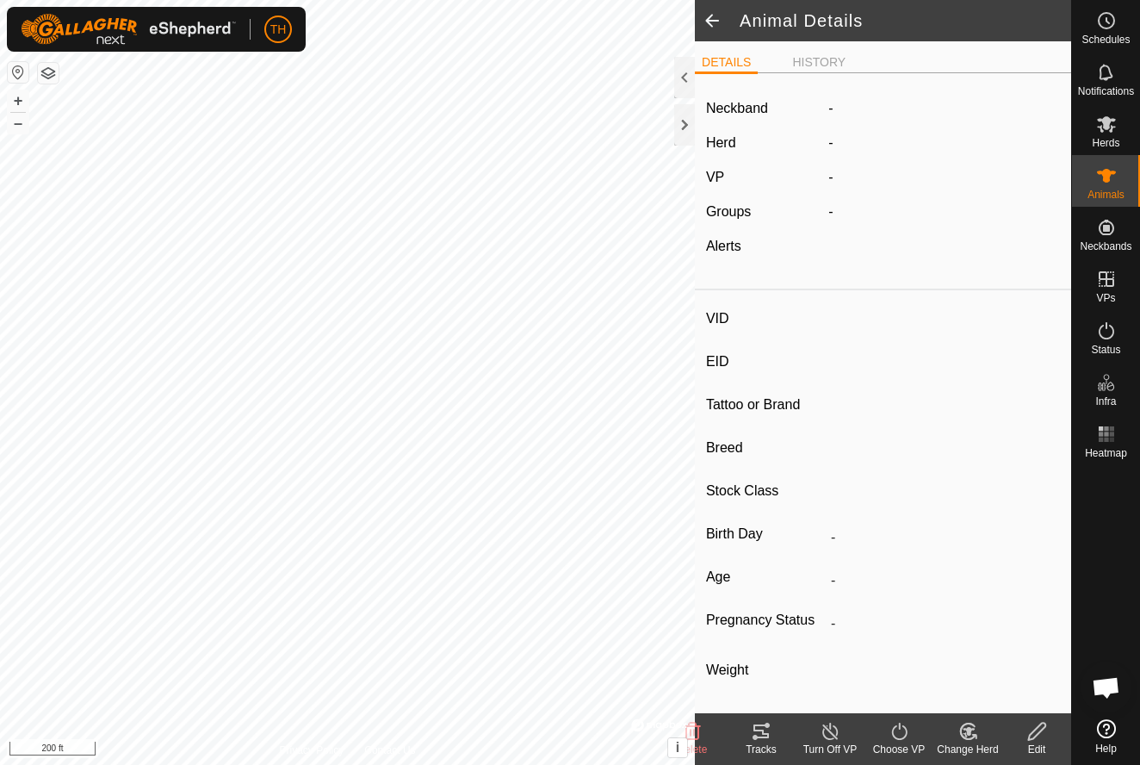
type input "0 kg"
type input "-"
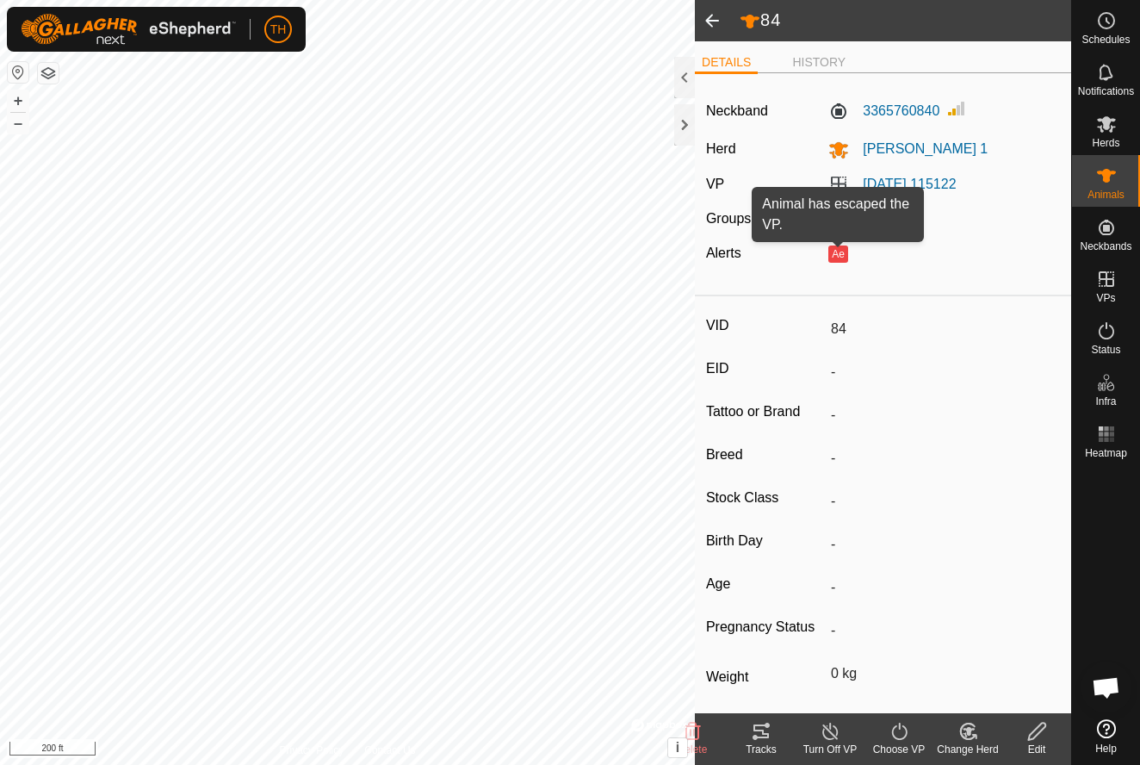
click at [843, 252] on button "Ae" at bounding box center [837, 253] width 19 height 17
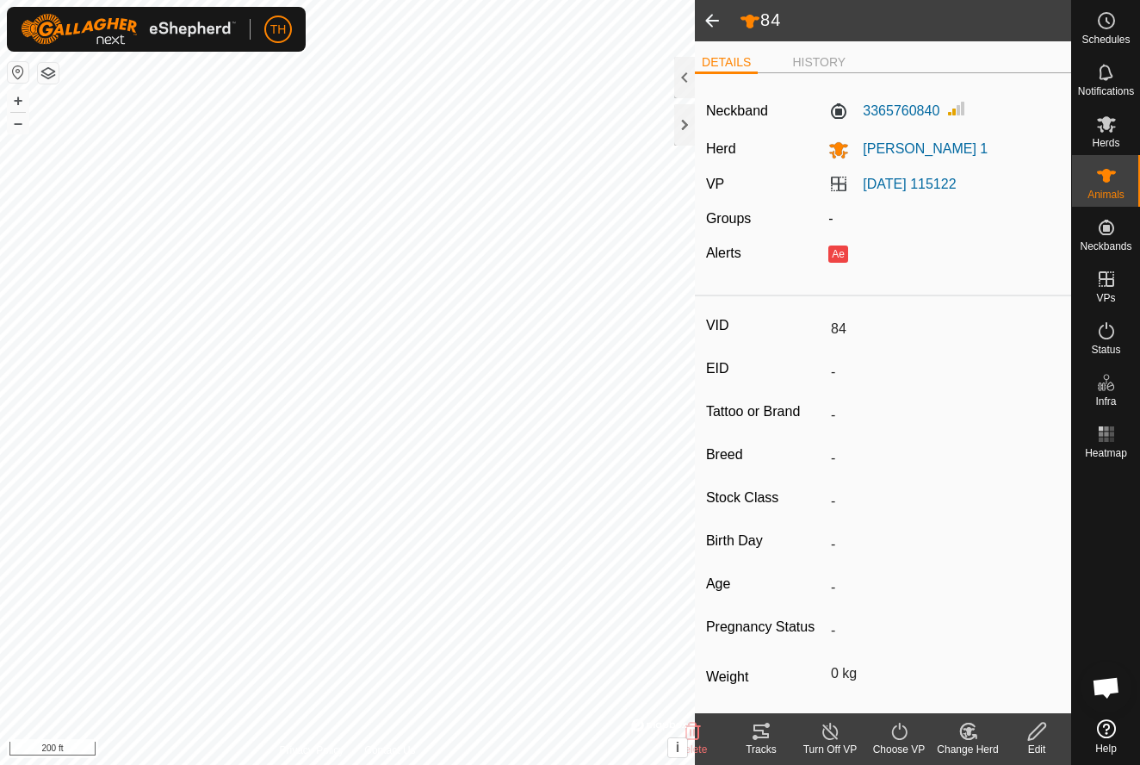
click at [843, 252] on button "Ae" at bounding box center [837, 253] width 19 height 17
click at [713, 21] on span at bounding box center [712, 20] width 34 height 41
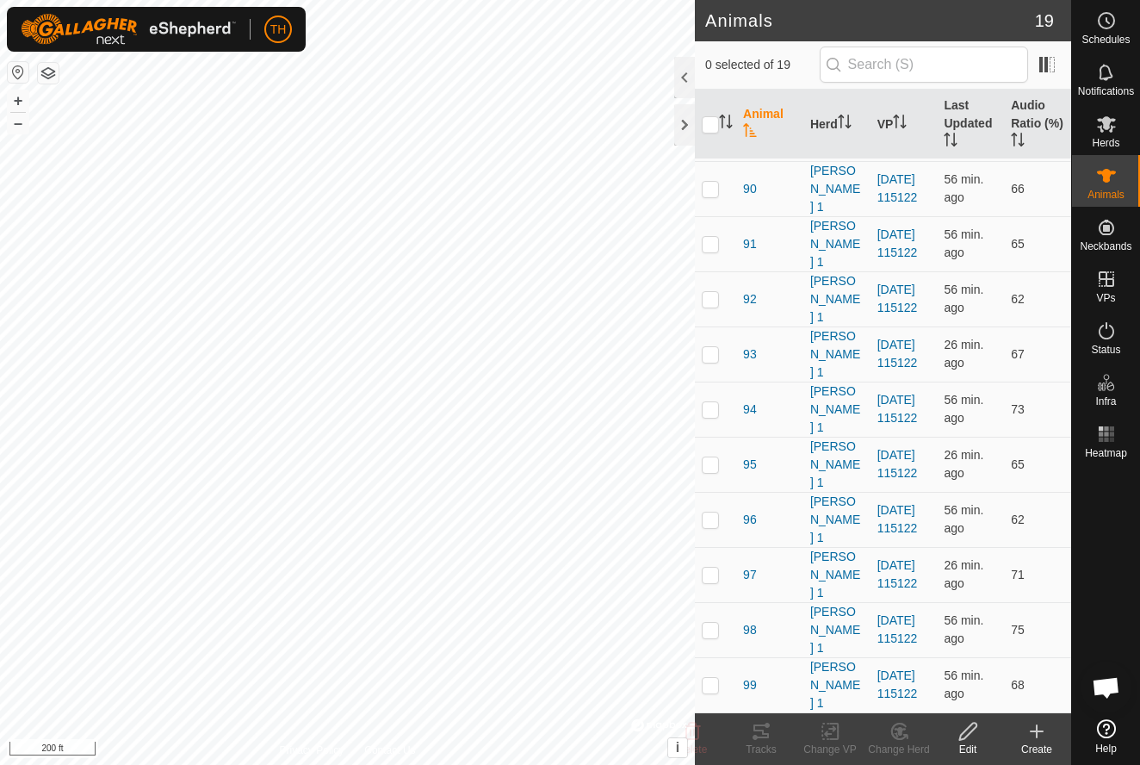
scroll to position [493, 0]
click at [952, 113] on th "Last Updated" at bounding box center [970, 125] width 67 height 70
